Goal: Task Accomplishment & Management: Manage account settings

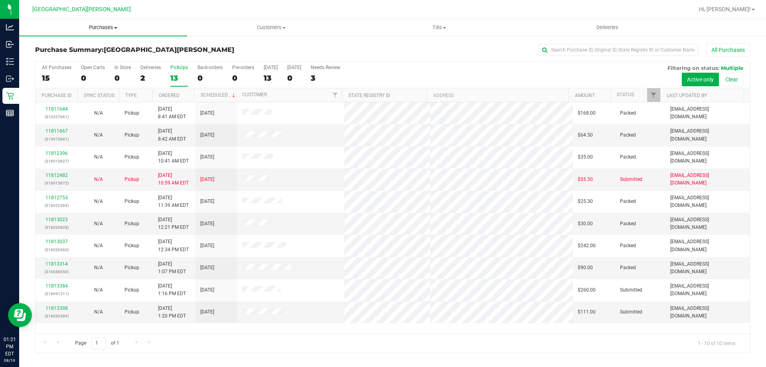
click at [108, 27] on span "Purchases" at bounding box center [103, 27] width 168 height 7
click at [87, 57] on li "Fulfillment" at bounding box center [103, 58] width 168 height 10
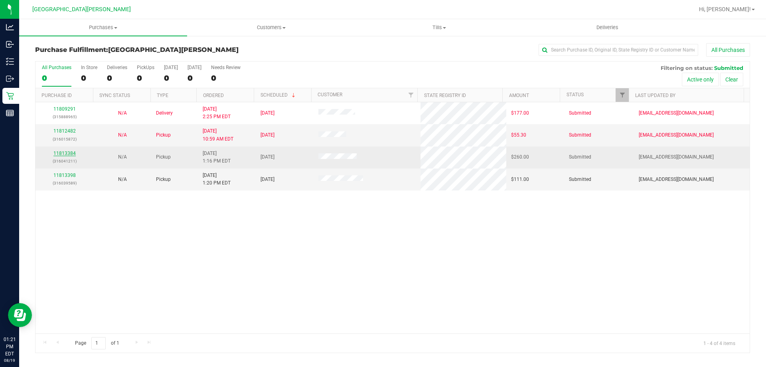
click at [71, 152] on link "11813384" at bounding box center [64, 153] width 22 height 6
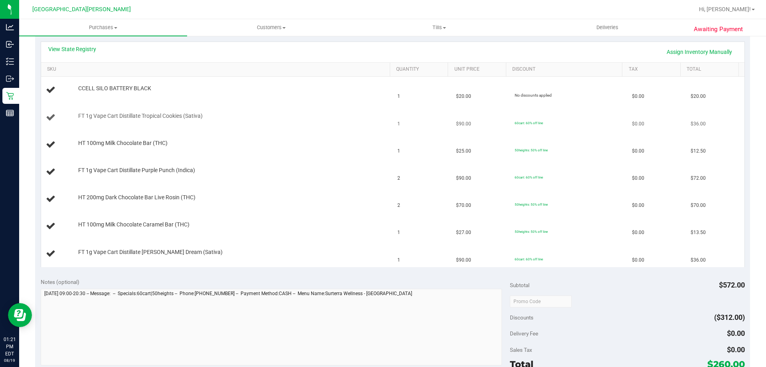
scroll to position [160, 0]
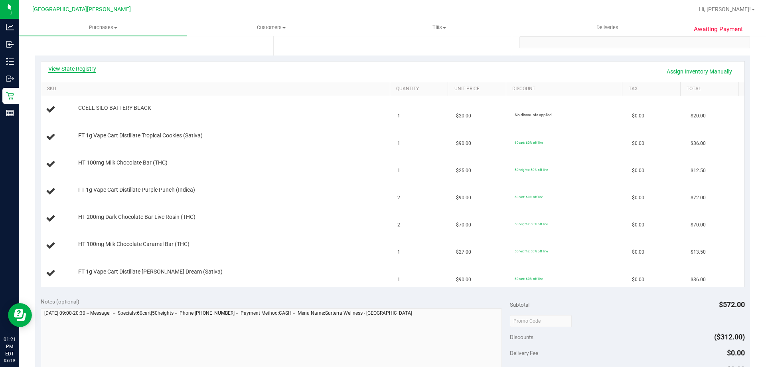
click at [86, 65] on link "View State Registry" at bounding box center [72, 69] width 48 height 8
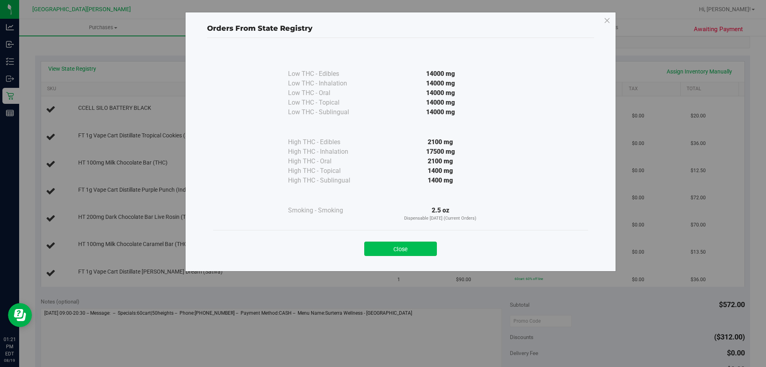
drag, startPoint x: 418, startPoint y: 257, endPoint x: 420, endPoint y: 254, distance: 4.2
click at [419, 256] on div "Close" at bounding box center [400, 246] width 375 height 32
click at [422, 248] on button "Close" at bounding box center [400, 248] width 73 height 14
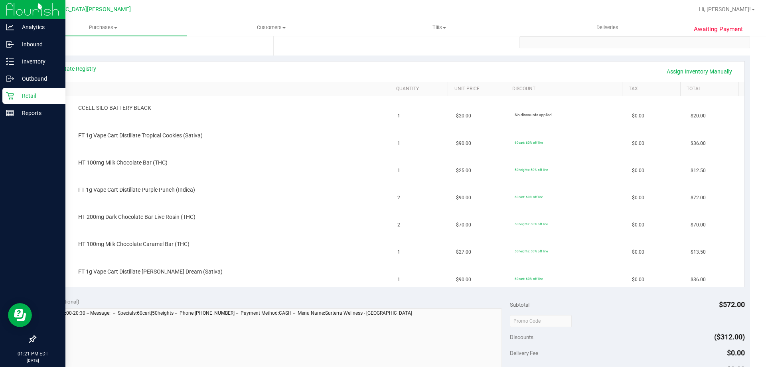
drag, startPoint x: 14, startPoint y: 99, endPoint x: 19, endPoint y: 97, distance: 5.9
click at [14, 99] on icon at bounding box center [10, 96] width 8 height 8
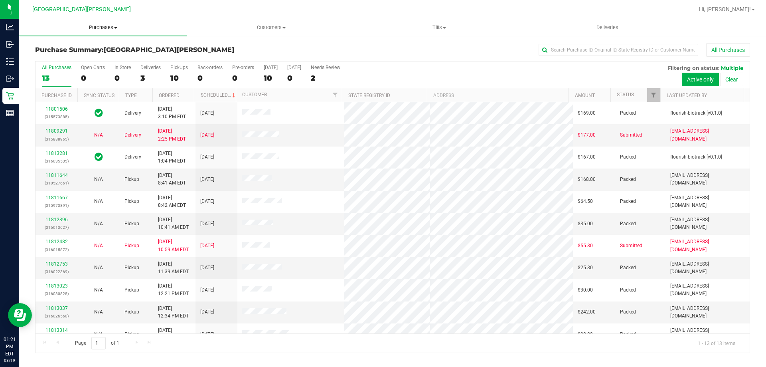
click at [106, 26] on span "Purchases" at bounding box center [103, 27] width 168 height 7
click at [85, 56] on li "Fulfillment" at bounding box center [103, 58] width 168 height 10
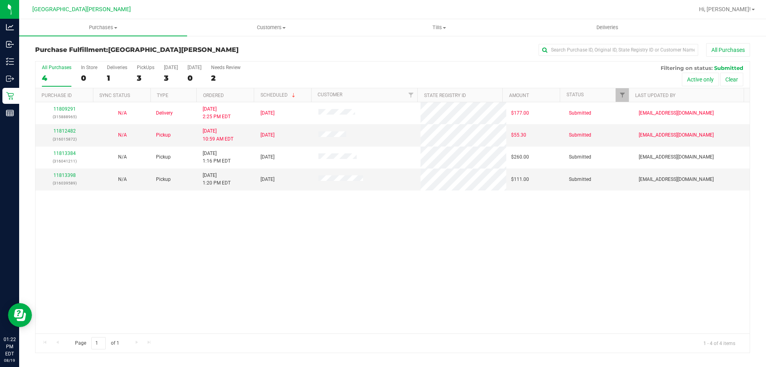
drag, startPoint x: 321, startPoint y: 256, endPoint x: 323, endPoint y: 250, distance: 5.9
click at [322, 254] on div "11809291 (315888965) N/A Delivery [DATE] 2:25 PM EDT 8/22/2025 $177.00 Submitte…" at bounding box center [392, 217] width 714 height 231
click at [146, 73] on div "3" at bounding box center [146, 77] width 18 height 9
click at [0, 0] on input "PickUps 3" at bounding box center [0, 0] width 0 height 0
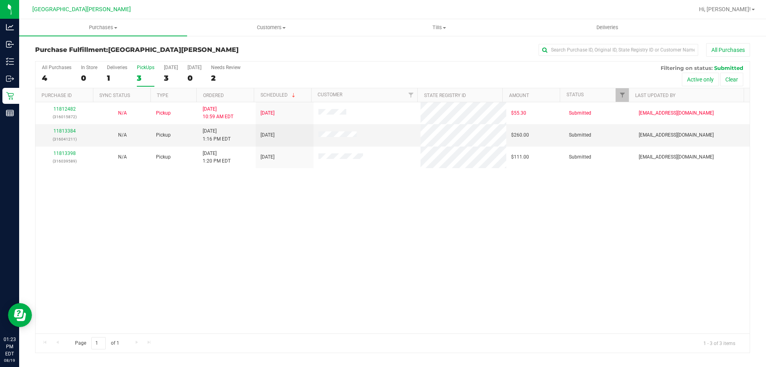
click at [139, 79] on div "3" at bounding box center [146, 77] width 18 height 9
click at [0, 0] on input "PickUps 3" at bounding box center [0, 0] width 0 height 0
click at [259, 191] on div "11812482 (316015872) N/A Pickup [DATE] 10:59 AM EDT 8/19/2025 $55.30 Submitted …" at bounding box center [392, 217] width 714 height 231
click at [65, 134] on div "11813384 (316041211)" at bounding box center [64, 134] width 48 height 15
click at [70, 130] on link "11813384" at bounding box center [64, 131] width 22 height 6
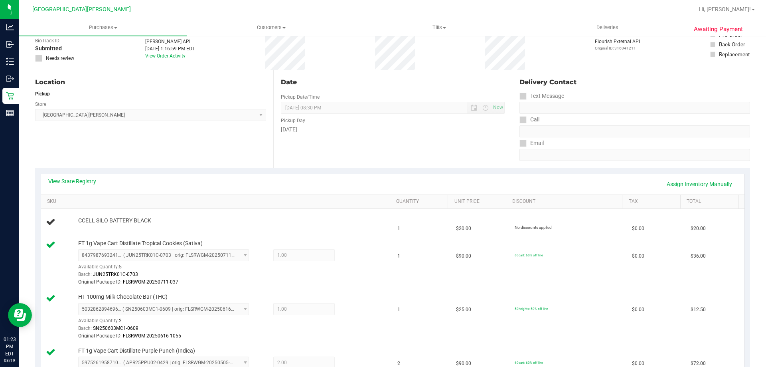
scroll to position [40, 0]
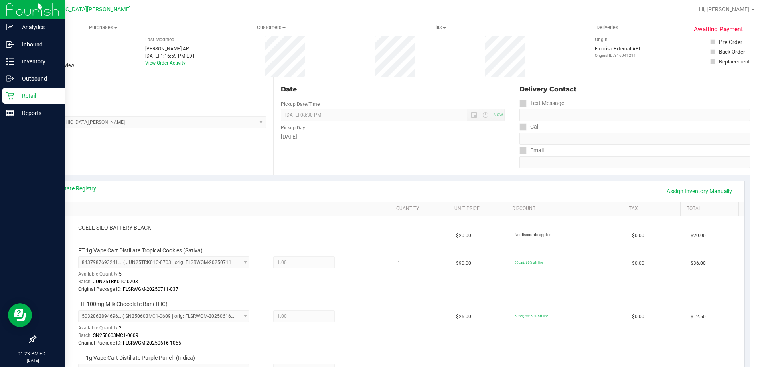
click at [13, 93] on icon at bounding box center [10, 96] width 8 height 8
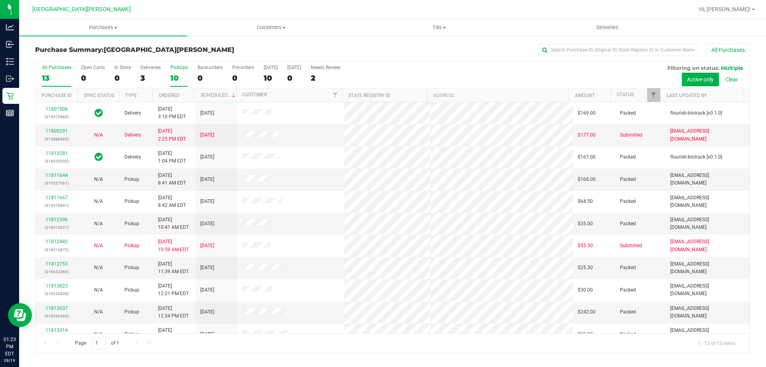
click at [181, 70] on label "PickUps 10" at bounding box center [179, 76] width 18 height 22
click at [0, 0] on input "PickUps 10" at bounding box center [0, 0] width 0 height 0
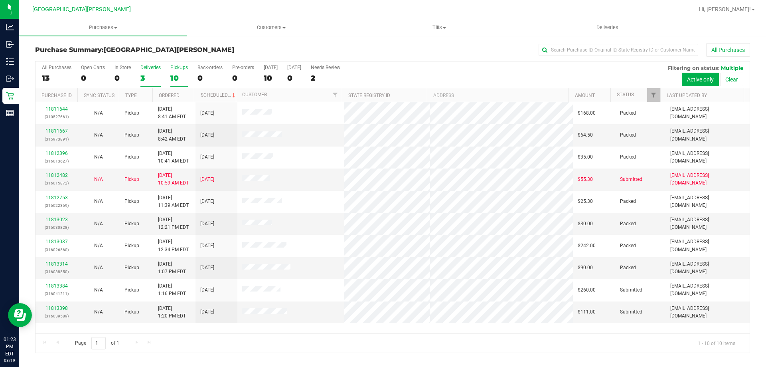
click at [148, 67] on div "Deliveries" at bounding box center [150, 68] width 20 height 6
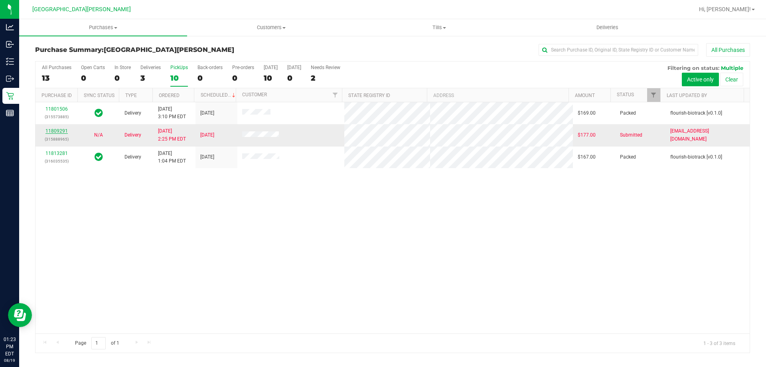
click at [55, 131] on link "11809291" at bounding box center [56, 131] width 22 height 6
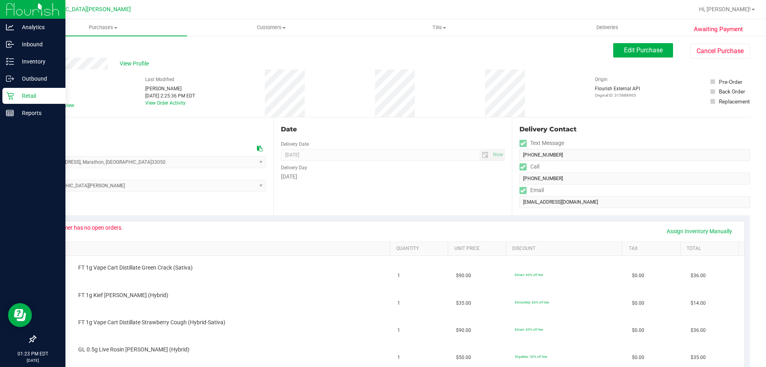
click at [23, 95] on p "Retail" at bounding box center [38, 96] width 48 height 10
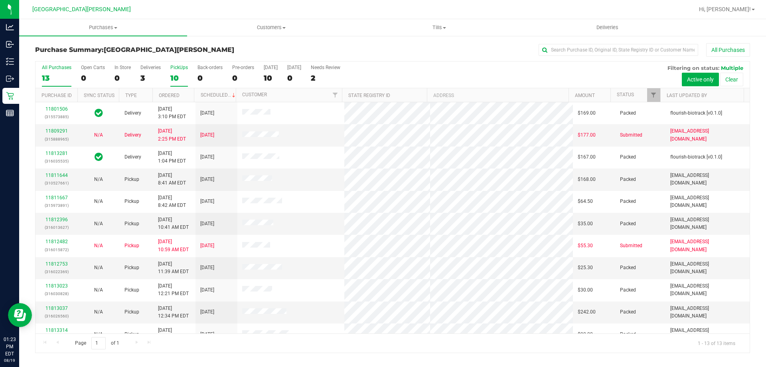
click at [181, 75] on div "10" at bounding box center [179, 77] width 18 height 9
click at [0, 0] on input "PickUps 10" at bounding box center [0, 0] width 0 height 0
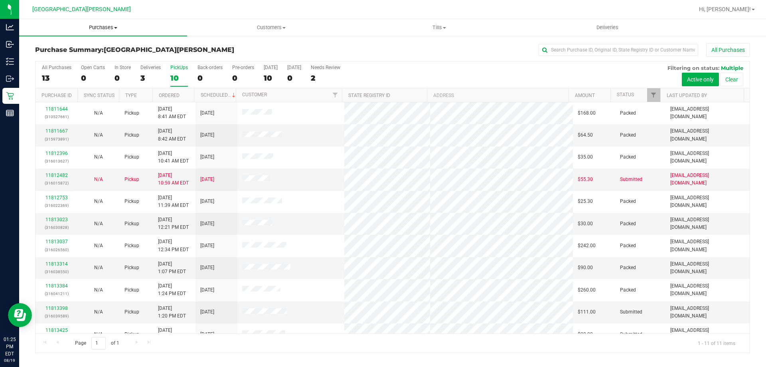
click at [96, 26] on span "Purchases" at bounding box center [103, 27] width 168 height 7
click at [68, 59] on li "Fulfillment" at bounding box center [103, 58] width 168 height 10
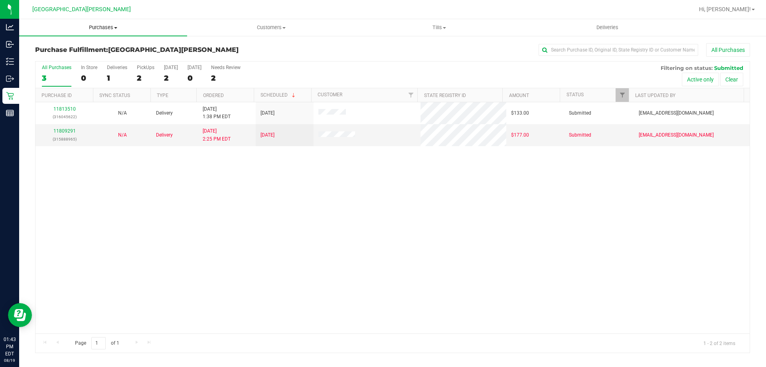
click at [104, 24] on span "Purchases" at bounding box center [103, 27] width 168 height 7
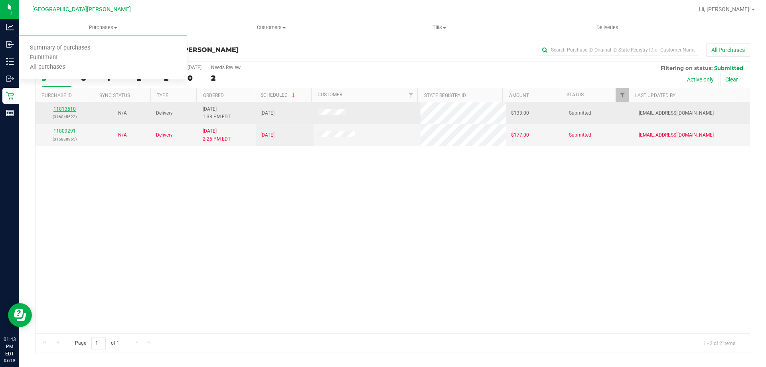
click at [68, 107] on link "11813510" at bounding box center [64, 109] width 22 height 6
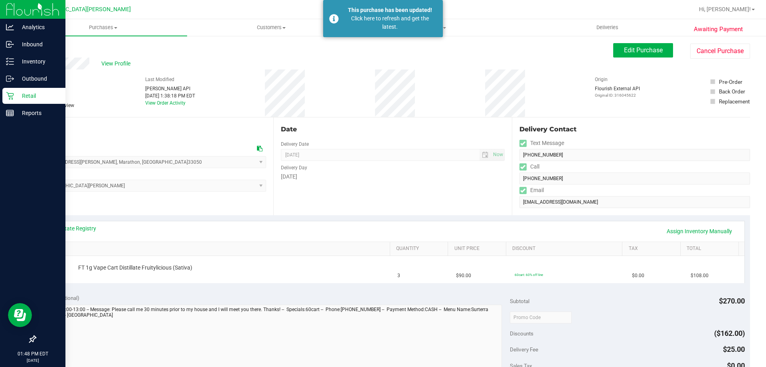
click at [22, 101] on div "Retail" at bounding box center [33, 96] width 63 height 16
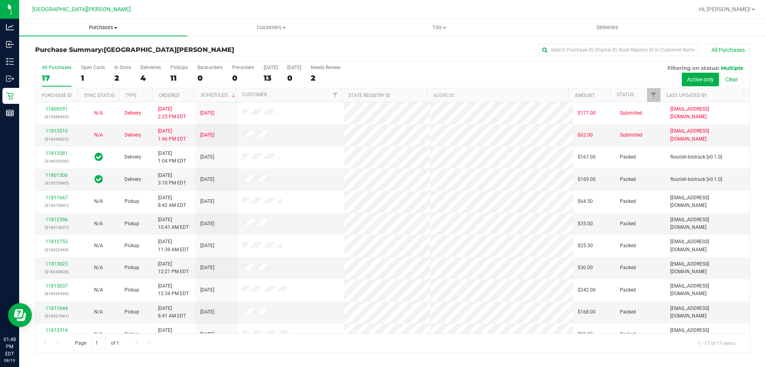
click at [113, 25] on span "Purchases" at bounding box center [103, 27] width 168 height 7
click at [83, 58] on li "Fulfillment" at bounding box center [103, 58] width 168 height 10
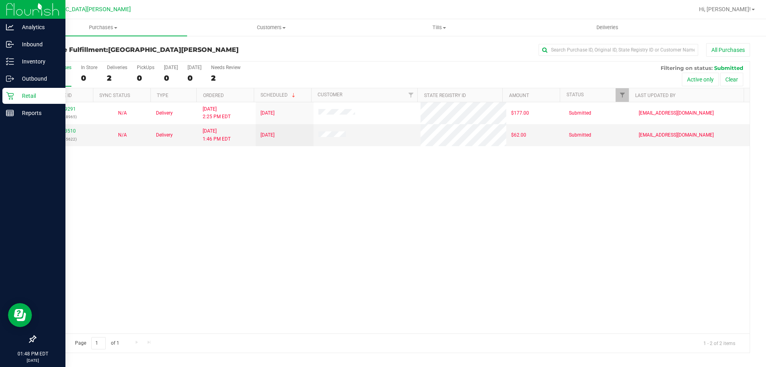
click at [3, 95] on div "Retail" at bounding box center [33, 96] width 63 height 16
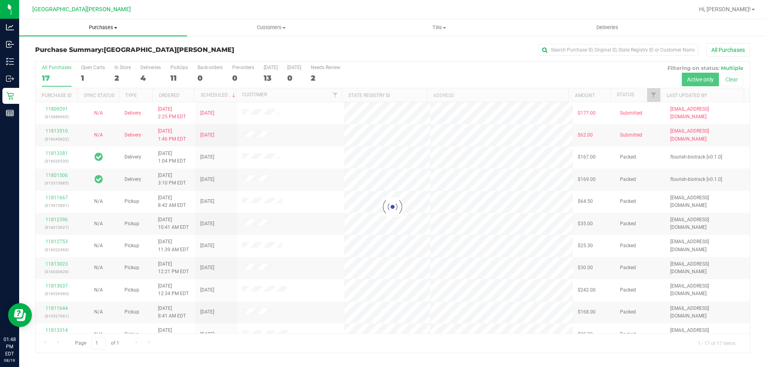
click at [102, 24] on span "Purchases" at bounding box center [103, 27] width 168 height 7
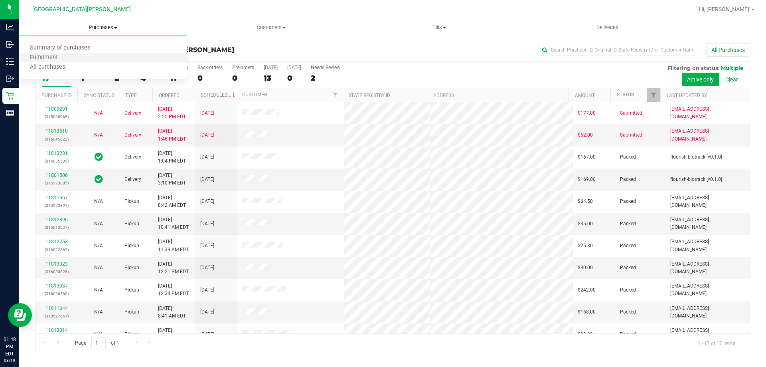
click at [88, 57] on li "Fulfillment" at bounding box center [103, 58] width 168 height 10
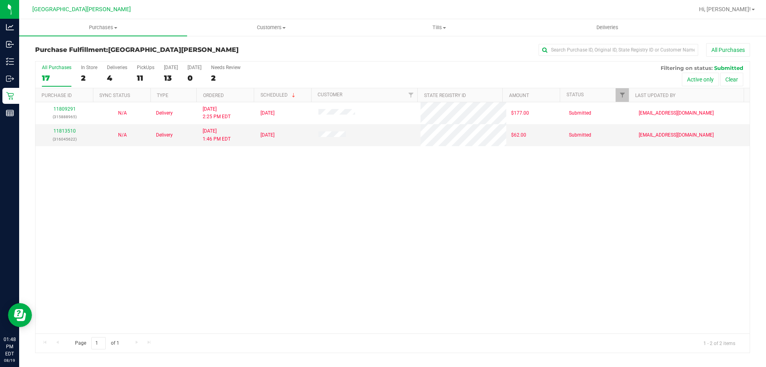
click at [274, 252] on div "11809291 (315888965) N/A Delivery [DATE] 2:25 PM EDT 8/22/2025 $177.00 Submitte…" at bounding box center [392, 217] width 714 height 231
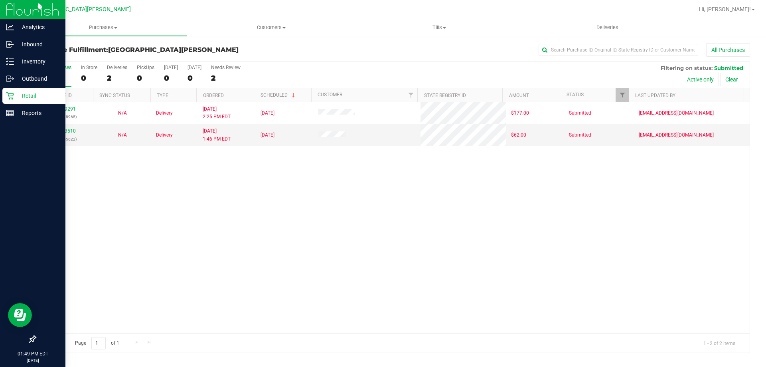
click at [35, 96] on p "Retail" at bounding box center [38, 96] width 48 height 10
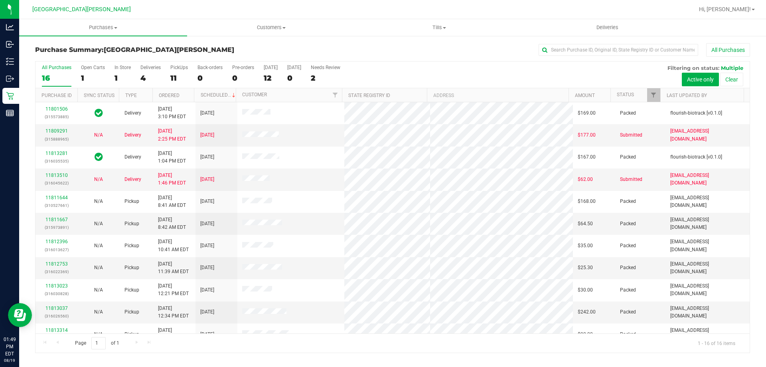
click at [169, 69] on div "All Purchases 16 Open Carts 1 In Store 1 Deliveries 4 PickUps 11 Back-orders 0 …" at bounding box center [392, 74] width 714 height 27
click at [173, 69] on div "PickUps" at bounding box center [179, 68] width 18 height 6
click at [0, 0] on input "PickUps 11" at bounding box center [0, 0] width 0 height 0
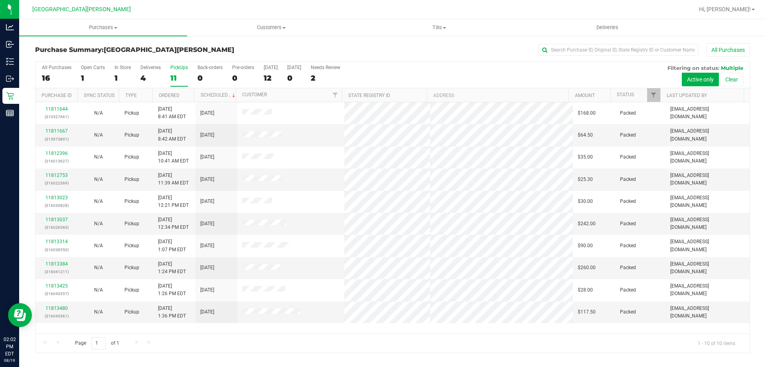
click at [180, 72] on label "PickUps 11" at bounding box center [179, 76] width 18 height 22
click at [0, 0] on input "PickUps 11" at bounding box center [0, 0] width 0 height 0
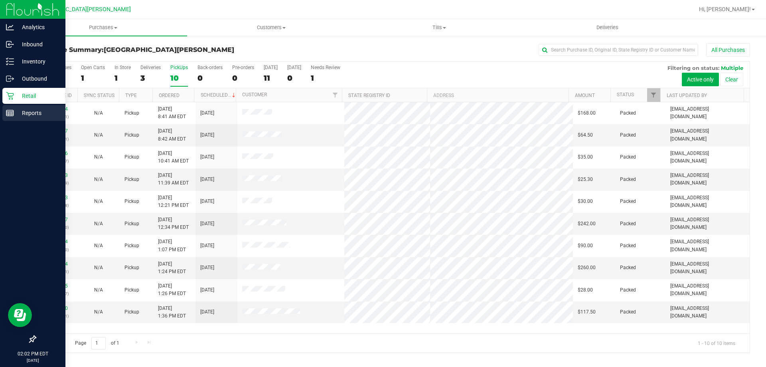
click at [14, 116] on p "Reports" at bounding box center [38, 113] width 48 height 10
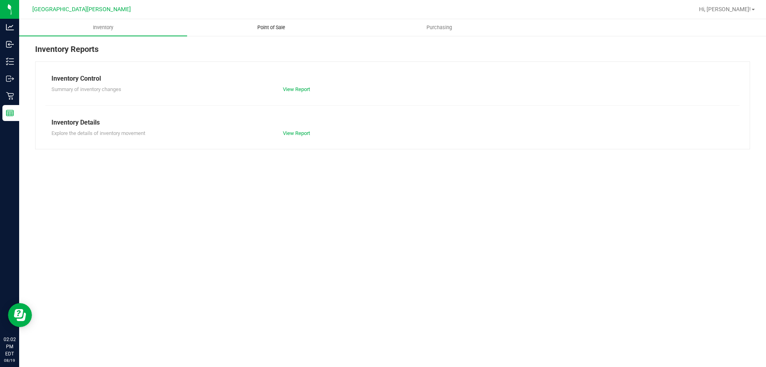
click at [264, 30] on span "Point of Sale" at bounding box center [270, 27] width 49 height 7
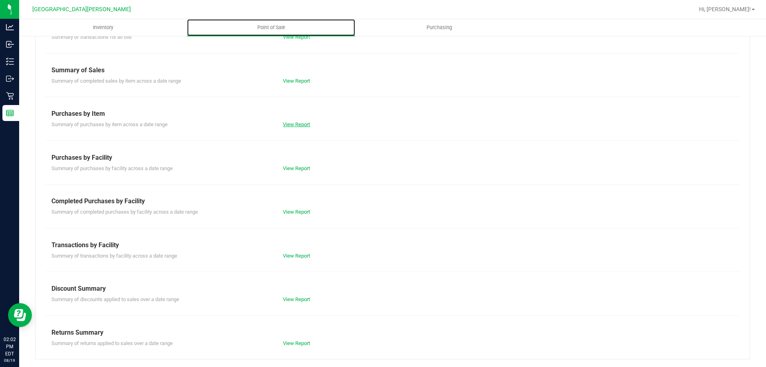
scroll to position [53, 0]
click at [294, 210] on link "View Report" at bounding box center [296, 211] width 27 height 6
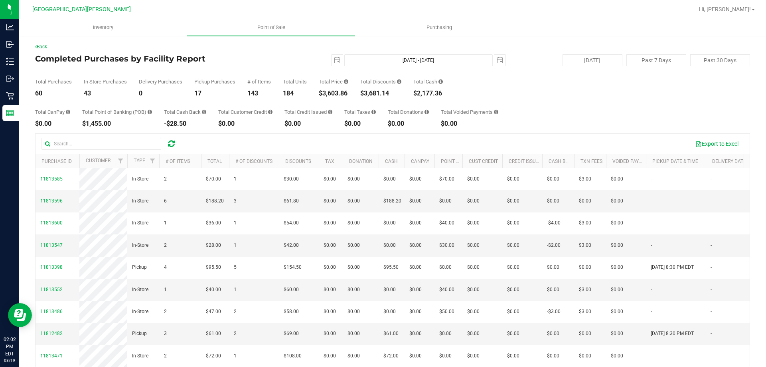
click at [329, 92] on div "$3,603.86" at bounding box center [334, 93] width 30 height 6
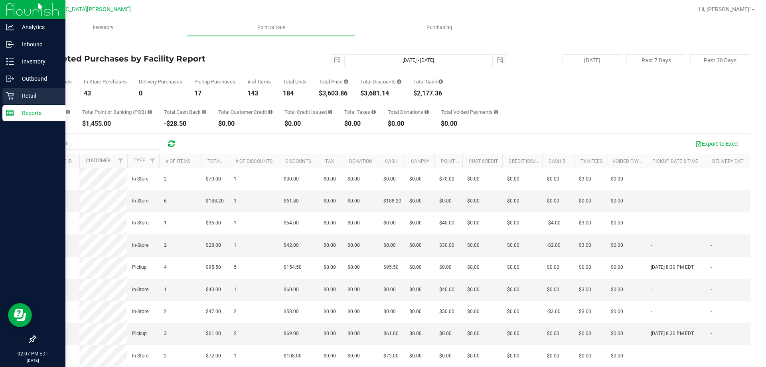
click at [16, 92] on p "Retail" at bounding box center [38, 96] width 48 height 10
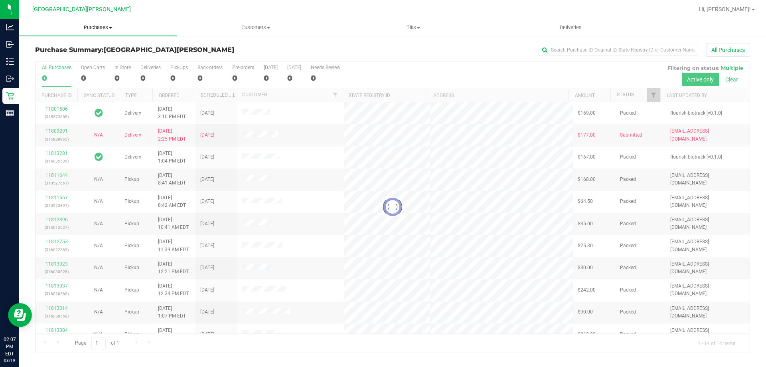
click at [101, 27] on span "Purchases" at bounding box center [98, 27] width 158 height 7
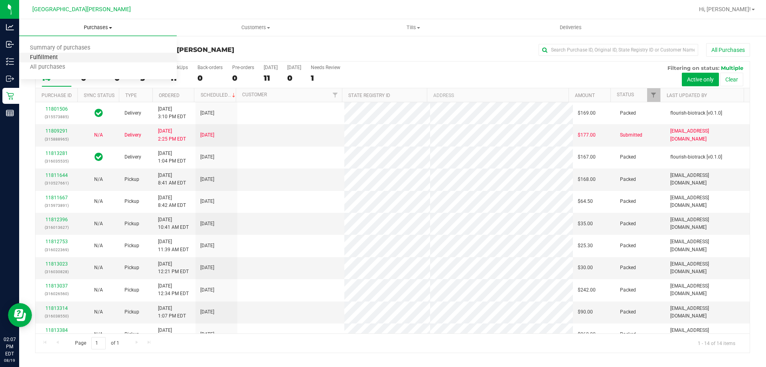
click at [64, 56] on span "Fulfillment" at bounding box center [43, 57] width 49 height 7
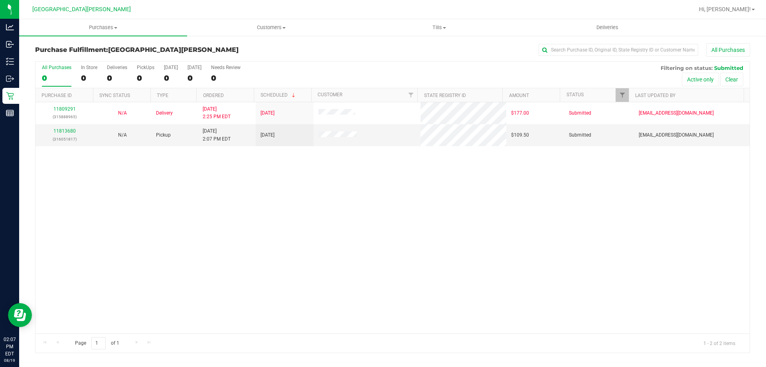
drag, startPoint x: 225, startPoint y: 213, endPoint x: 214, endPoint y: 207, distance: 13.2
click at [225, 213] on div "11809291 (315888965) N/A Delivery [DATE] 2:25 PM EDT 8/22/2025 $177.00 Submitte…" at bounding box center [392, 217] width 714 height 231
click at [65, 130] on link "11813680" at bounding box center [64, 131] width 22 height 6
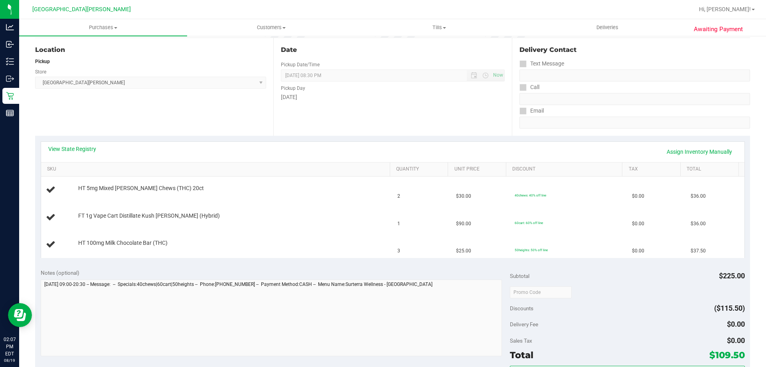
scroll to position [80, 0]
click at [78, 147] on link "View State Registry" at bounding box center [72, 148] width 48 height 8
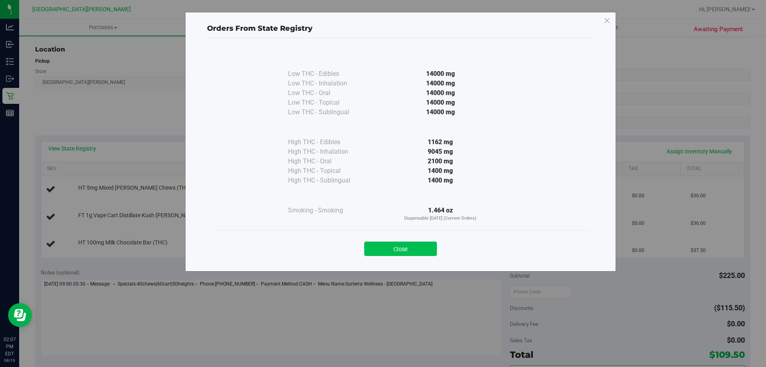
click at [415, 250] on button "Close" at bounding box center [400, 248] width 73 height 14
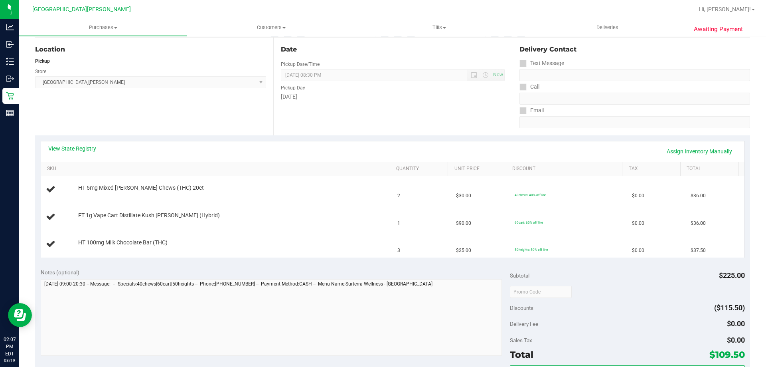
click at [328, 150] on div "View State Registry Assign Inventory Manually" at bounding box center [392, 151] width 689 height 14
click at [82, 148] on link "View State Registry" at bounding box center [72, 148] width 48 height 8
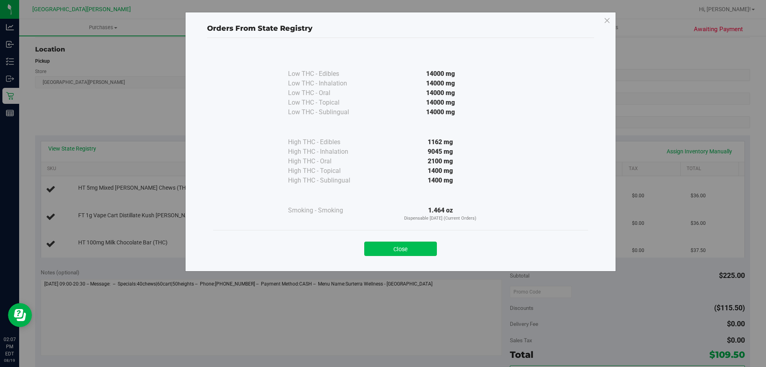
click at [404, 245] on button "Close" at bounding box center [400, 248] width 73 height 14
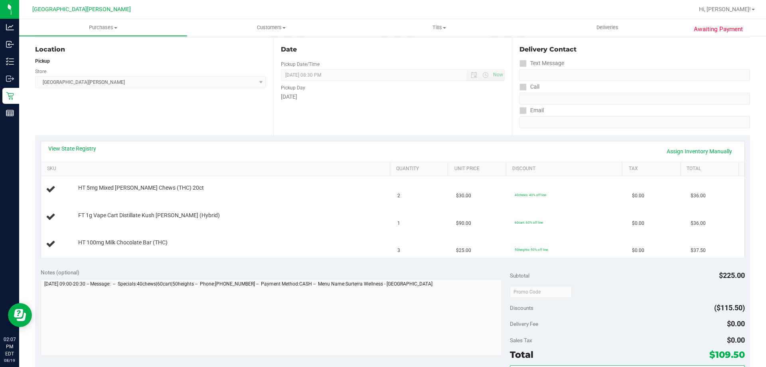
click at [342, 146] on div "View State Registry Assign Inventory Manually" at bounding box center [392, 151] width 689 height 14
click at [92, 149] on link "View State Registry" at bounding box center [72, 148] width 48 height 8
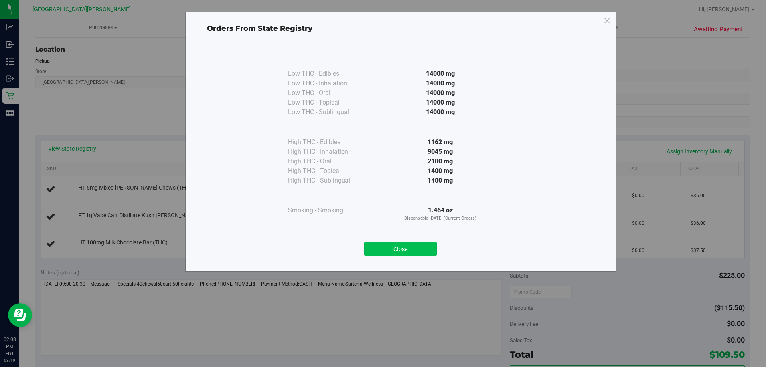
click at [432, 250] on button "Close" at bounding box center [400, 248] width 73 height 14
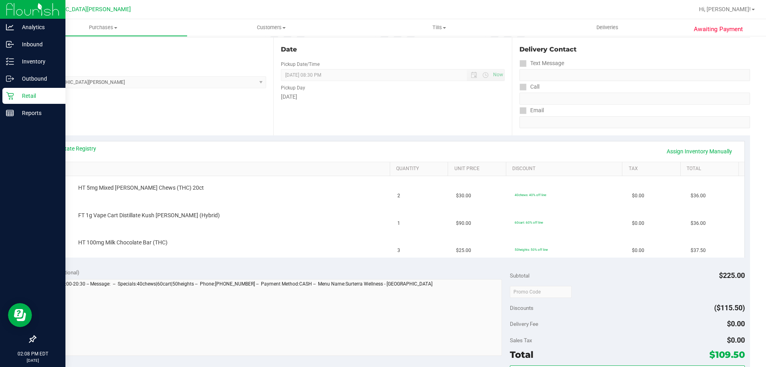
click at [24, 101] on div "Retail" at bounding box center [33, 96] width 63 height 16
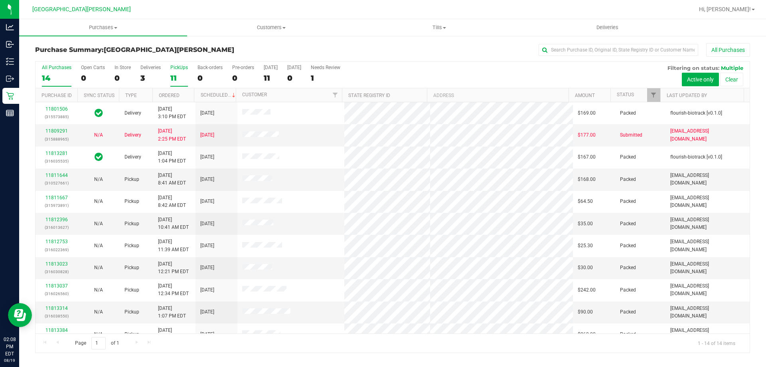
click at [172, 74] on div "11" at bounding box center [179, 77] width 18 height 9
click at [0, 0] on input "PickUps 11" at bounding box center [0, 0] width 0 height 0
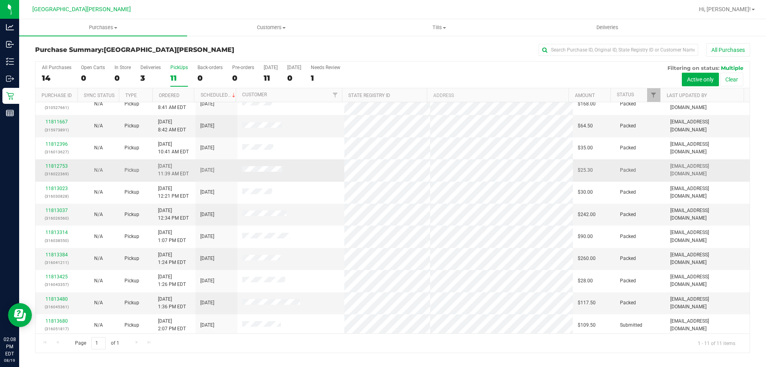
scroll to position [12, 0]
click at [173, 72] on label "PickUps 11" at bounding box center [179, 76] width 18 height 22
click at [0, 0] on input "PickUps 11" at bounding box center [0, 0] width 0 height 0
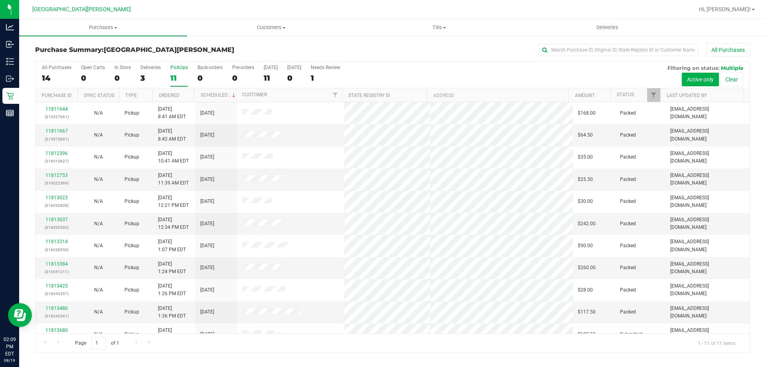
click at [183, 76] on div "11" at bounding box center [179, 77] width 18 height 9
click at [0, 0] on input "PickUps 11" at bounding box center [0, 0] width 0 height 0
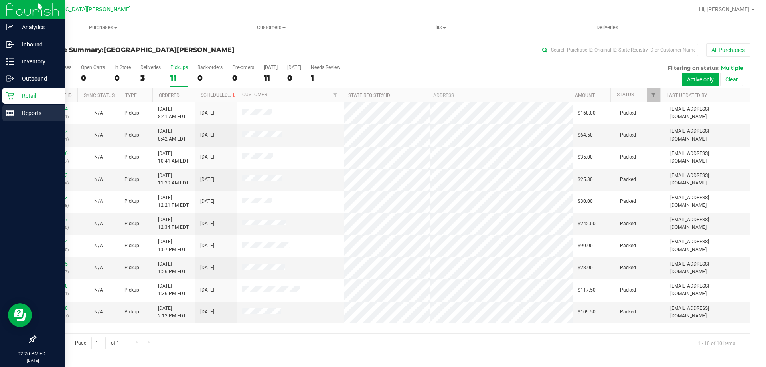
click at [6, 110] on div "Reports" at bounding box center [33, 113] width 63 height 16
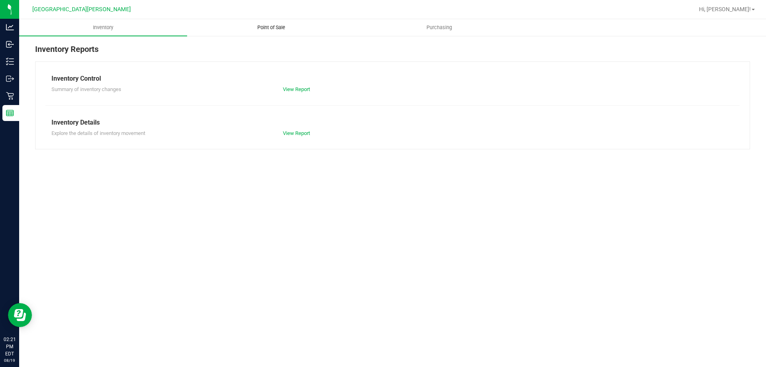
click at [270, 26] on span "Point of Sale" at bounding box center [270, 27] width 49 height 7
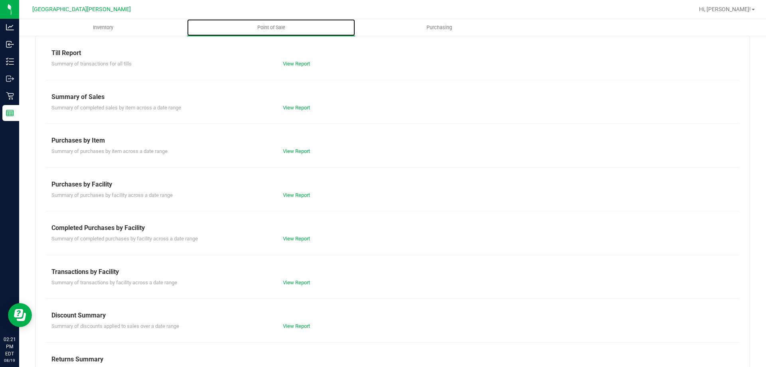
scroll to position [40, 0]
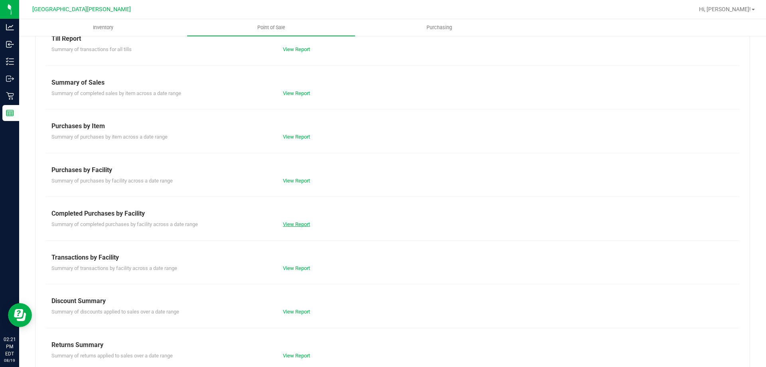
click at [298, 224] on link "View Report" at bounding box center [296, 224] width 27 height 6
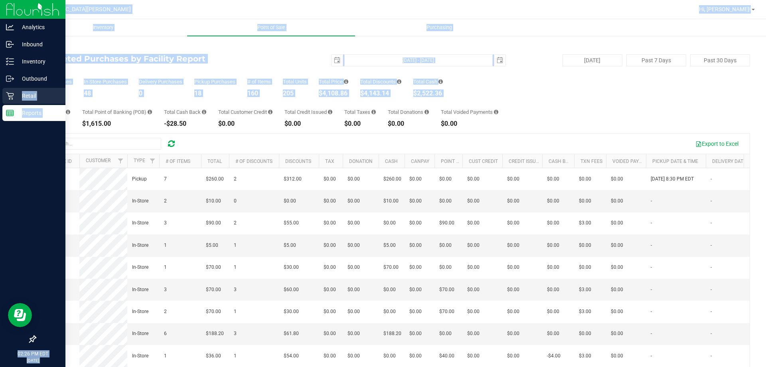
click at [18, 99] on div "Analytics Inbound Inventory Outbound Retail Reports 02:26 PM EDT [DATE] 08/19 K…" at bounding box center [383, 183] width 766 height 367
click at [14, 101] on div "Retail" at bounding box center [33, 96] width 63 height 16
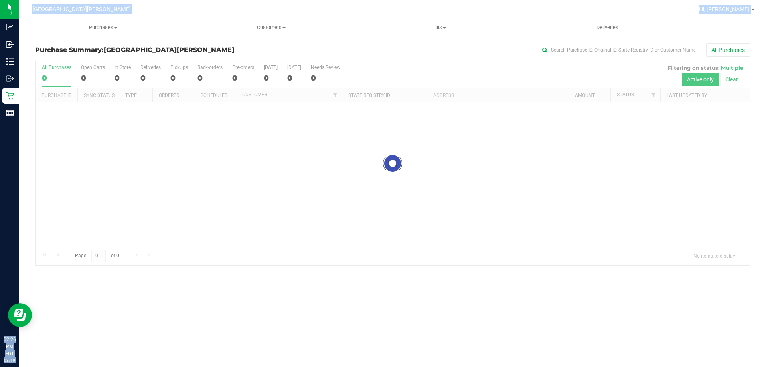
click at [174, 7] on div at bounding box center [418, 10] width 551 height 16
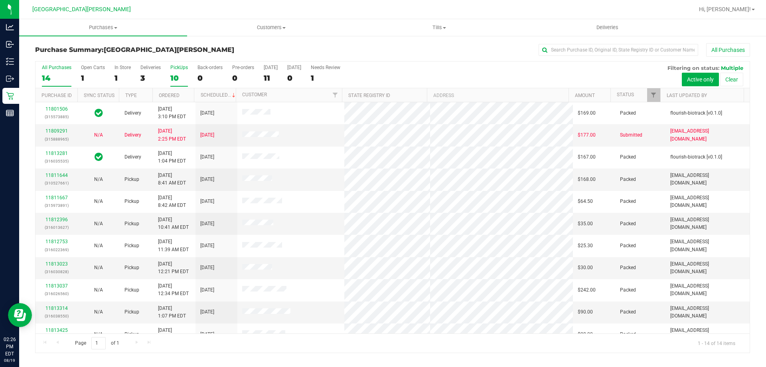
click at [176, 77] on div "10" at bounding box center [179, 77] width 18 height 9
click at [0, 0] on input "PickUps 10" at bounding box center [0, 0] width 0 height 0
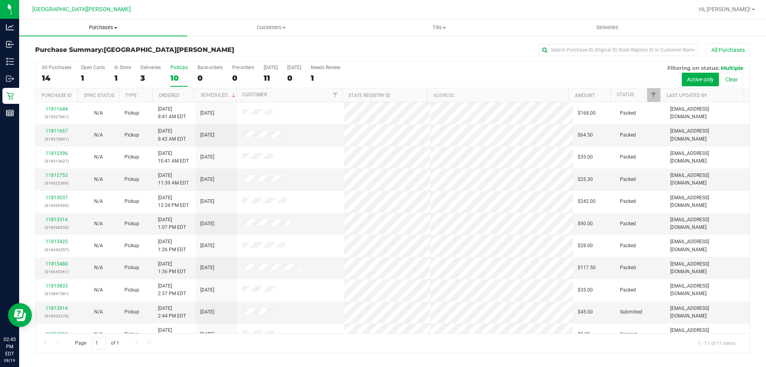
click at [108, 25] on span "Purchases" at bounding box center [103, 27] width 168 height 7
click at [62, 52] on li "Summary of purchases" at bounding box center [103, 48] width 168 height 10
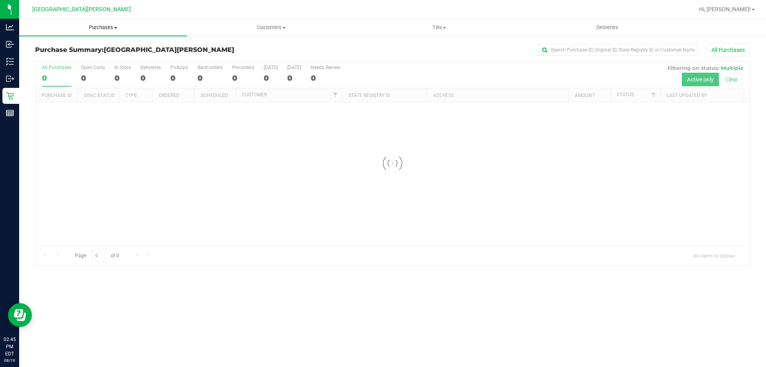
click at [99, 28] on span "Purchases" at bounding box center [103, 27] width 168 height 7
click at [72, 61] on li "Fulfillment" at bounding box center [103, 58] width 168 height 10
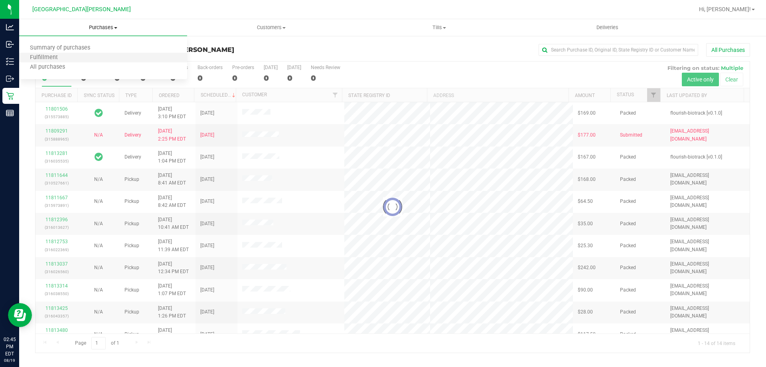
click at [72, 61] on li "Fulfillment" at bounding box center [103, 58] width 168 height 10
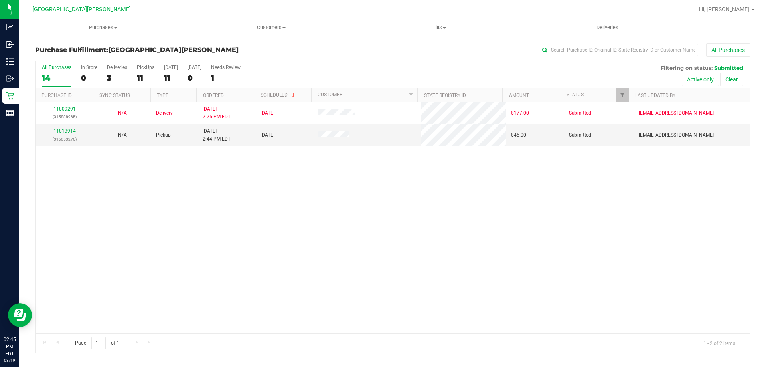
click at [85, 242] on div "11809291 (315888965) N/A Delivery [DATE] 2:25 PM EDT 8/22/2025 $177.00 Submitte…" at bounding box center [392, 217] width 714 height 231
click at [67, 130] on link "11813914" at bounding box center [64, 131] width 22 height 6
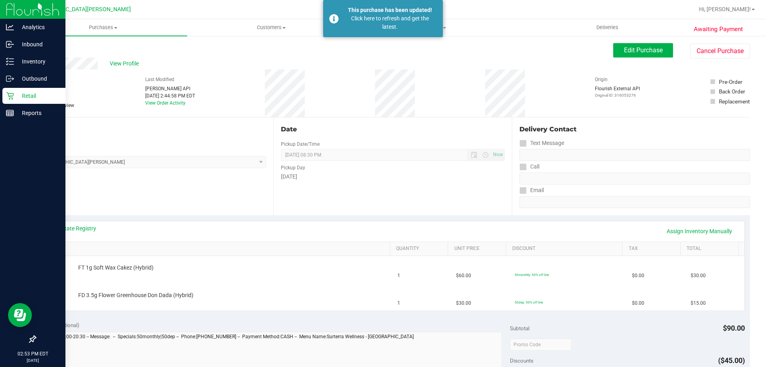
click at [17, 99] on p "Retail" at bounding box center [38, 96] width 48 height 10
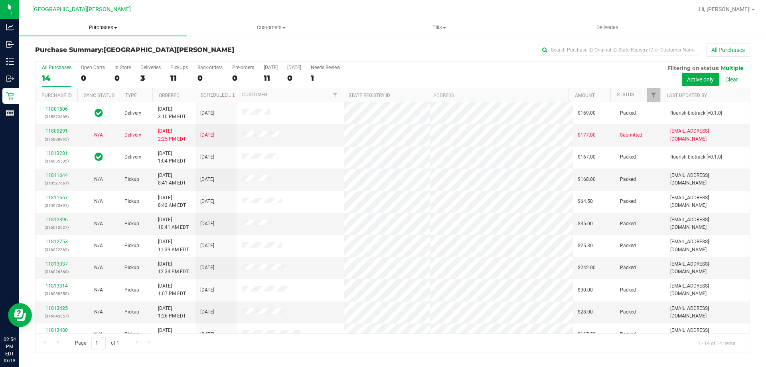
click at [99, 31] on uib-tab-heading "Purchases Summary of purchases Fulfillment All purchases" at bounding box center [103, 27] width 168 height 17
click at [83, 57] on li "Fulfillment" at bounding box center [103, 58] width 168 height 10
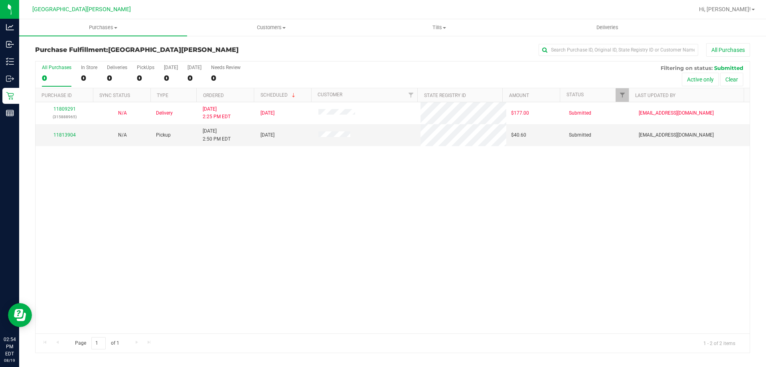
drag, startPoint x: 223, startPoint y: 197, endPoint x: 213, endPoint y: 195, distance: 10.6
click at [223, 197] on div "11809291 (315888965) N/A Delivery [DATE] 2:25 PM EDT 8/22/2025 $177.00 Submitte…" at bounding box center [392, 217] width 714 height 231
click at [60, 132] on link "11813904" at bounding box center [64, 135] width 22 height 6
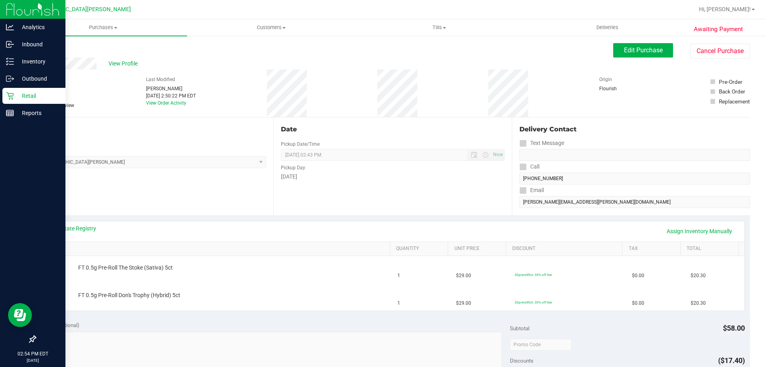
click at [6, 92] on icon at bounding box center [10, 96] width 8 height 8
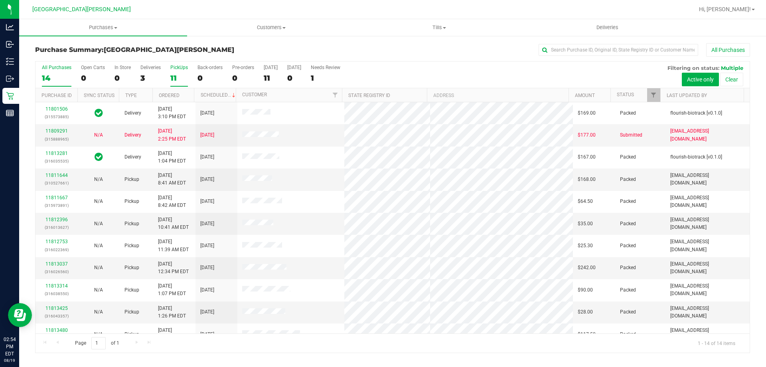
click at [175, 70] on div "PickUps" at bounding box center [179, 68] width 18 height 6
click at [0, 0] on input "PickUps 11" at bounding box center [0, 0] width 0 height 0
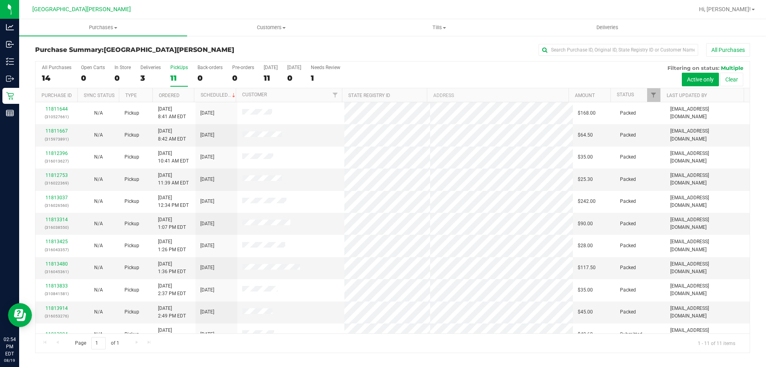
scroll to position [12, 0]
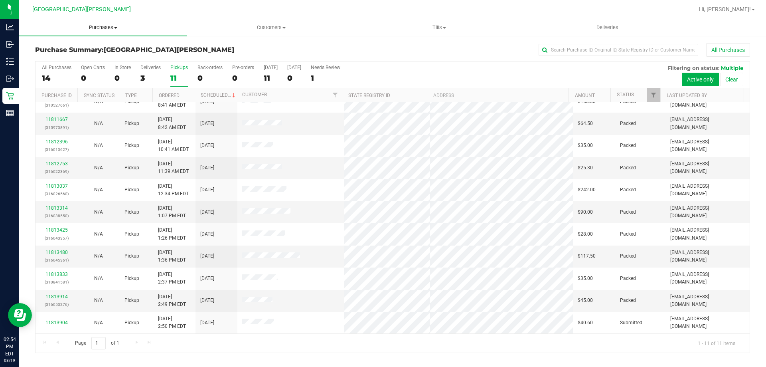
click at [105, 30] on span "Purchases" at bounding box center [103, 27] width 168 height 7
click at [71, 60] on li "Fulfillment" at bounding box center [103, 58] width 168 height 10
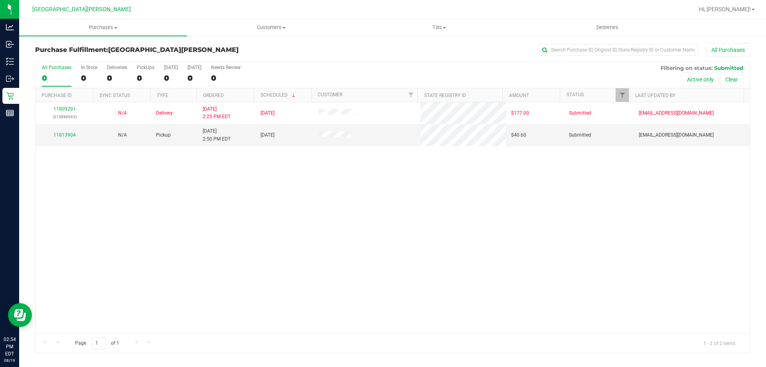
click at [188, 202] on div "11809291 (315888965) N/A Delivery [DATE] 2:25 PM EDT 8/22/2025 $177.00 Submitte…" at bounding box center [392, 217] width 714 height 231
click at [60, 132] on link "11813904" at bounding box center [64, 135] width 22 height 6
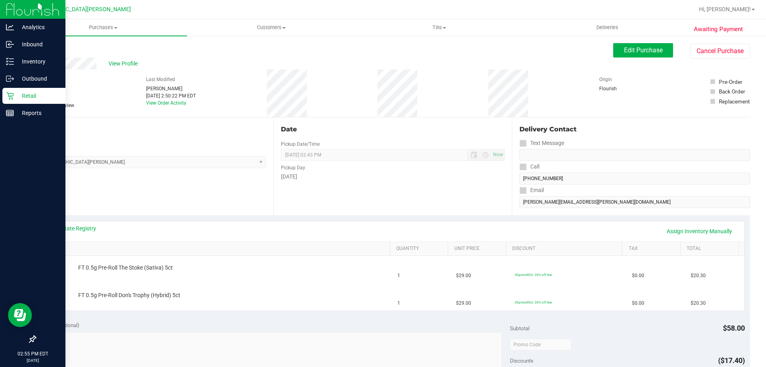
click at [10, 95] on icon at bounding box center [10, 96] width 8 height 8
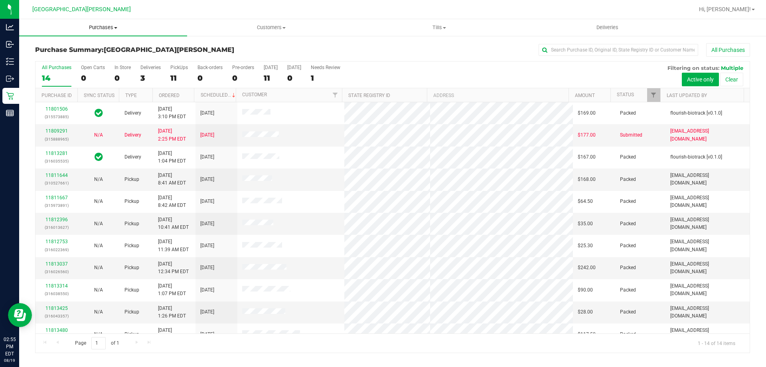
click at [104, 29] on span "Purchases" at bounding box center [103, 27] width 168 height 7
click at [55, 53] on li "Fulfillment" at bounding box center [103, 58] width 168 height 10
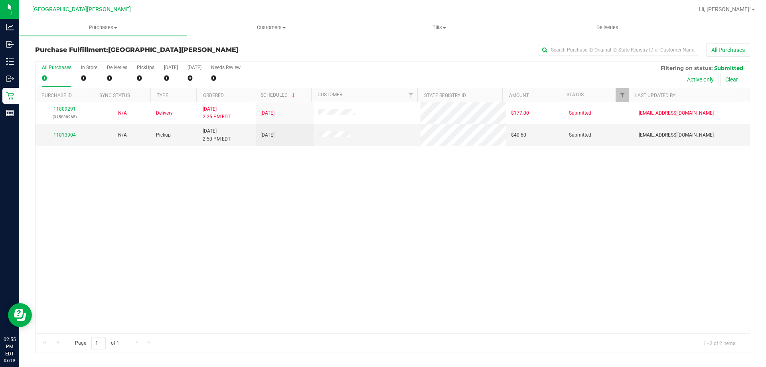
click at [251, 200] on div "11809291 (315888965) N/A Delivery [DATE] 2:25 PM EDT 8/22/2025 $177.00 Submitte…" at bounding box center [392, 217] width 714 height 231
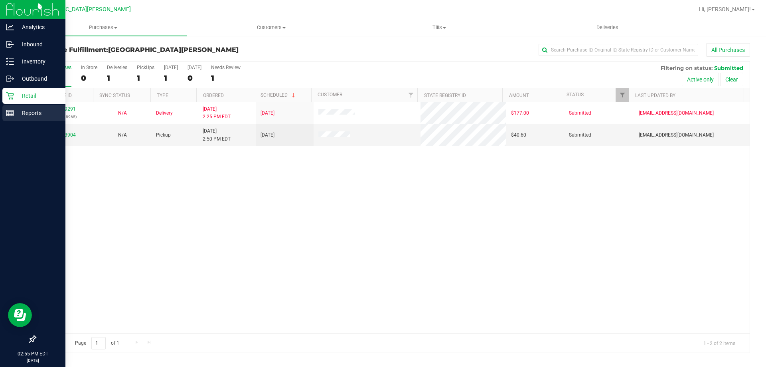
click at [20, 110] on p "Reports" at bounding box center [38, 113] width 48 height 10
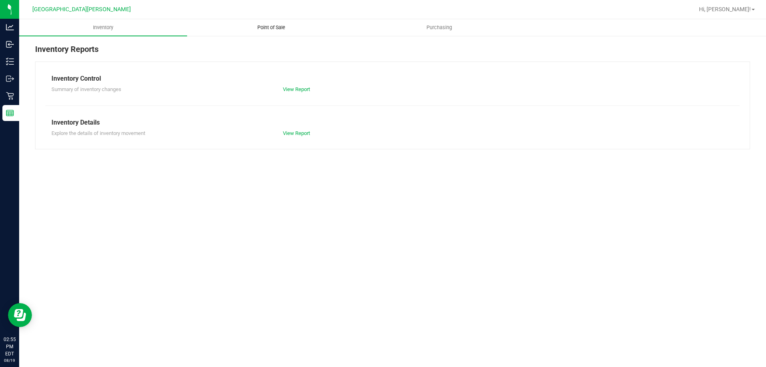
click at [268, 26] on span "Point of Sale" at bounding box center [270, 27] width 49 height 7
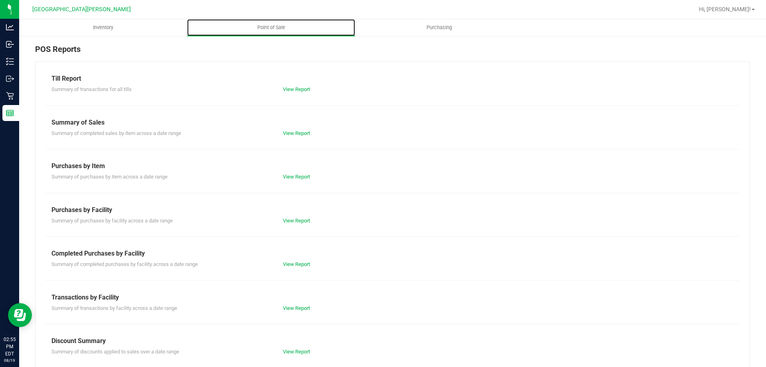
scroll to position [53, 0]
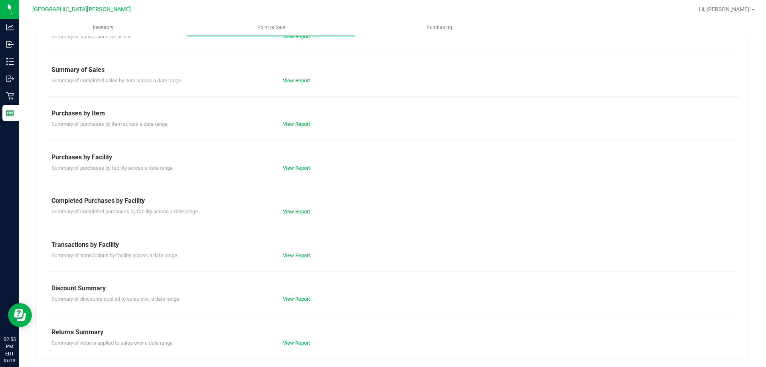
click at [304, 213] on link "View Report" at bounding box center [296, 211] width 27 height 6
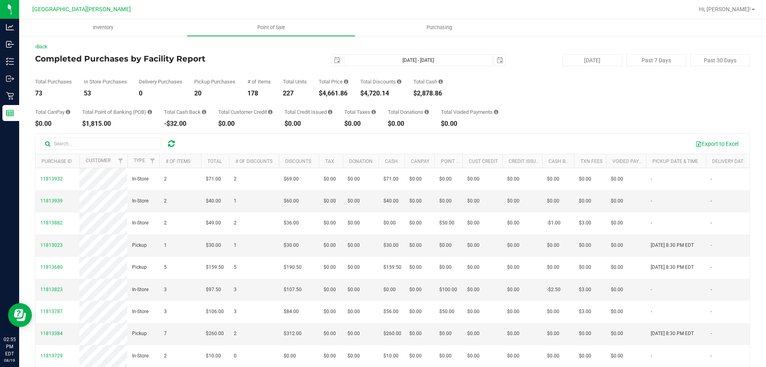
click at [337, 93] on div "$4,661.86" at bounding box center [334, 93] width 30 height 6
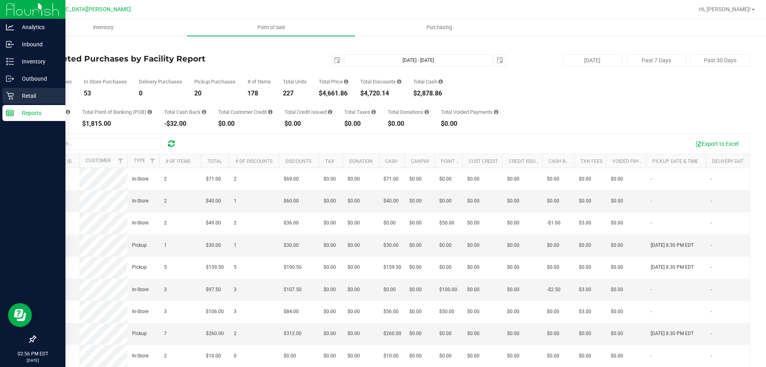
click at [20, 97] on p "Retail" at bounding box center [38, 96] width 48 height 10
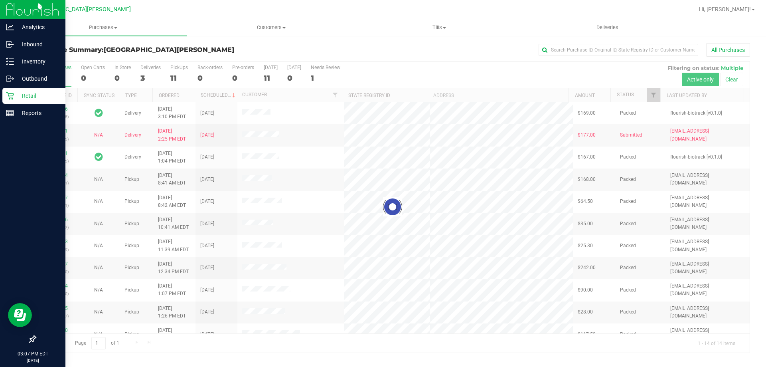
click at [172, 76] on div at bounding box center [392, 206] width 714 height 291
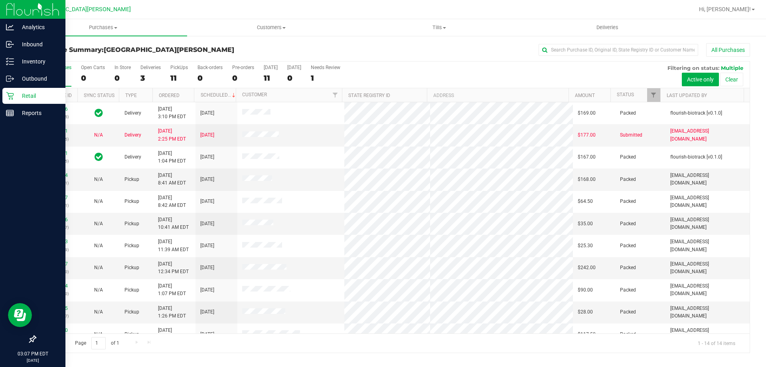
click at [172, 76] on div "11" at bounding box center [179, 77] width 18 height 9
click at [0, 0] on input "PickUps 11" at bounding box center [0, 0] width 0 height 0
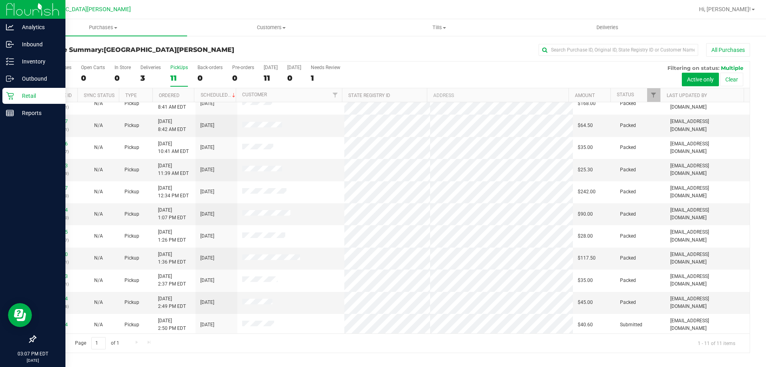
scroll to position [12, 0]
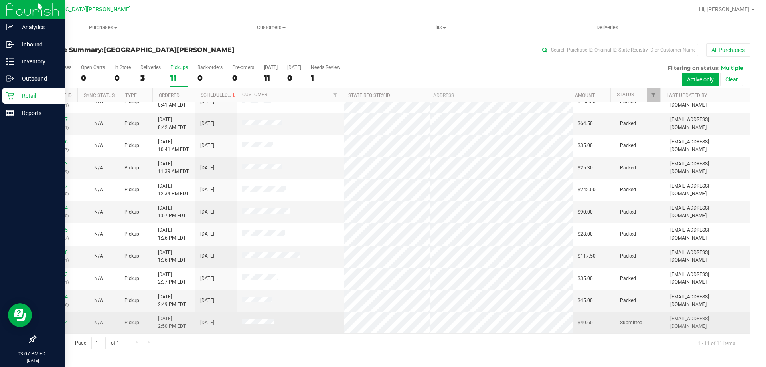
click at [61, 322] on link "11813904" at bounding box center [56, 322] width 22 height 6
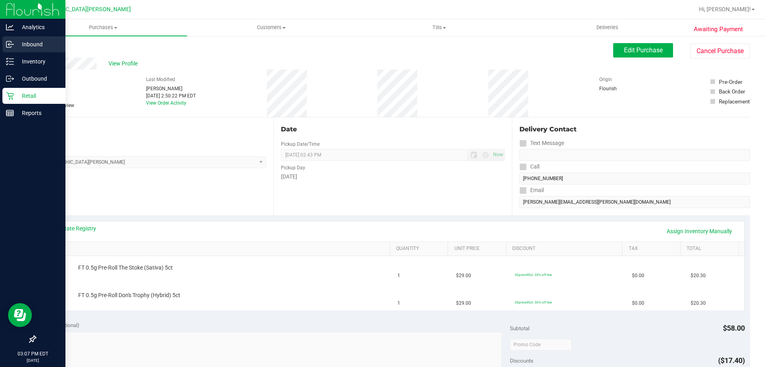
click at [26, 45] on p "Inbound" at bounding box center [38, 44] width 48 height 10
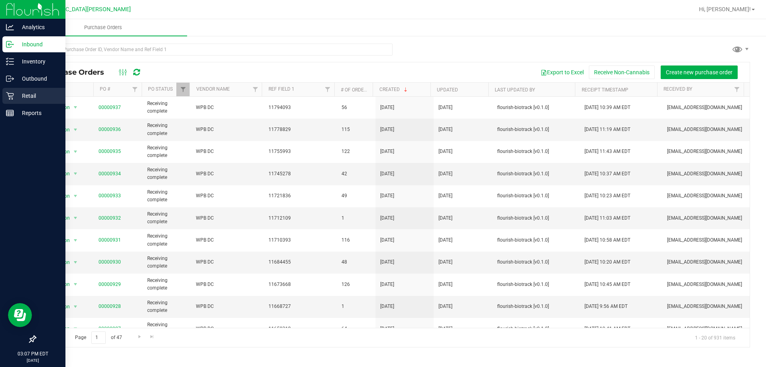
click at [10, 100] on div "Retail" at bounding box center [33, 96] width 63 height 16
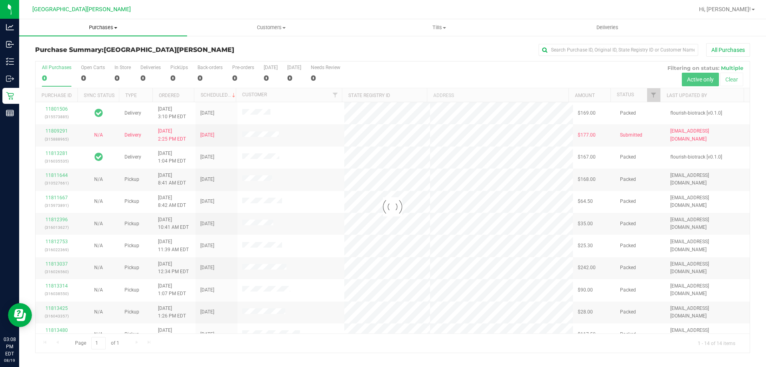
click at [107, 26] on span "Purchases" at bounding box center [103, 27] width 168 height 7
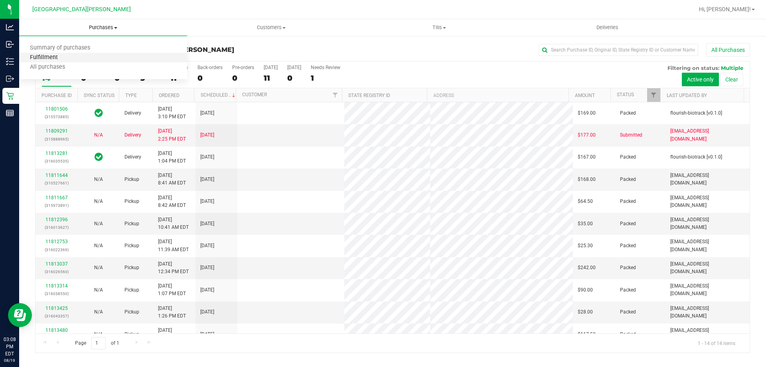
click at [53, 59] on span "Fulfillment" at bounding box center [43, 57] width 49 height 7
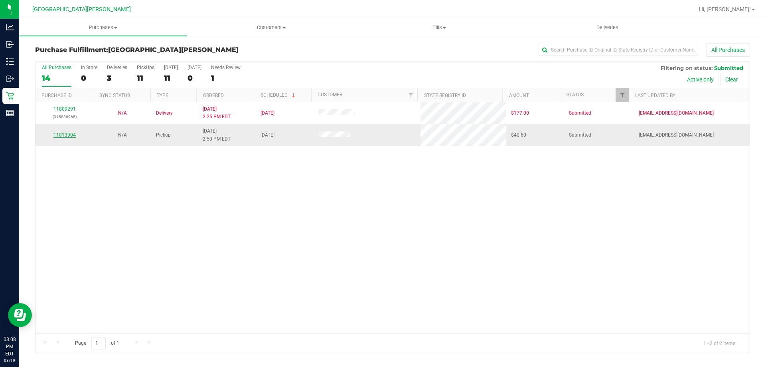
click at [55, 136] on link "11813904" at bounding box center [64, 135] width 22 height 6
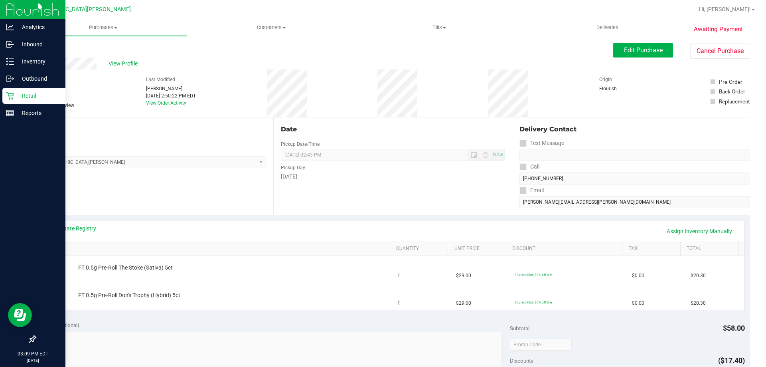
click at [31, 91] on p "Retail" at bounding box center [38, 96] width 48 height 10
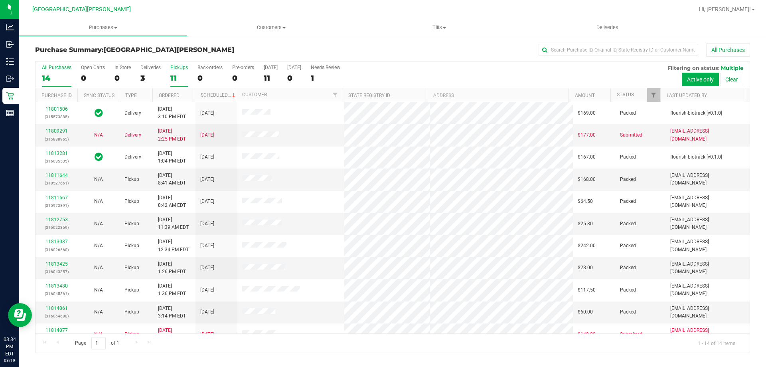
click at [177, 75] on div "11" at bounding box center [179, 77] width 18 height 9
click at [0, 0] on input "PickUps 11" at bounding box center [0, 0] width 0 height 0
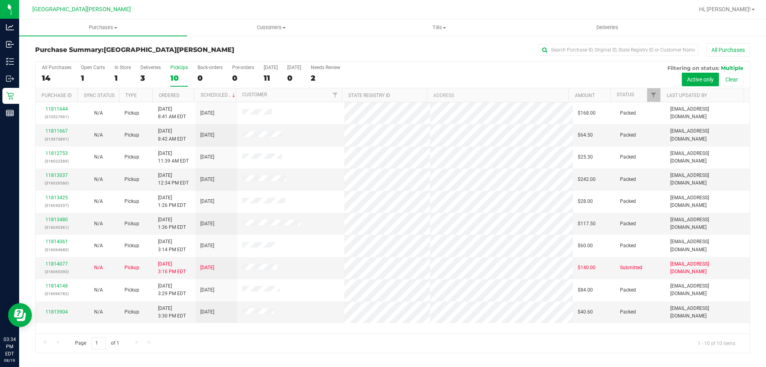
click at [182, 72] on label "PickUps 10" at bounding box center [179, 76] width 18 height 22
click at [0, 0] on input "PickUps 10" at bounding box center [0, 0] width 0 height 0
click at [182, 72] on label "PickUps 10" at bounding box center [179, 76] width 18 height 22
click at [0, 0] on input "PickUps 10" at bounding box center [0, 0] width 0 height 0
click at [179, 71] on label "PickUps 10" at bounding box center [179, 76] width 18 height 22
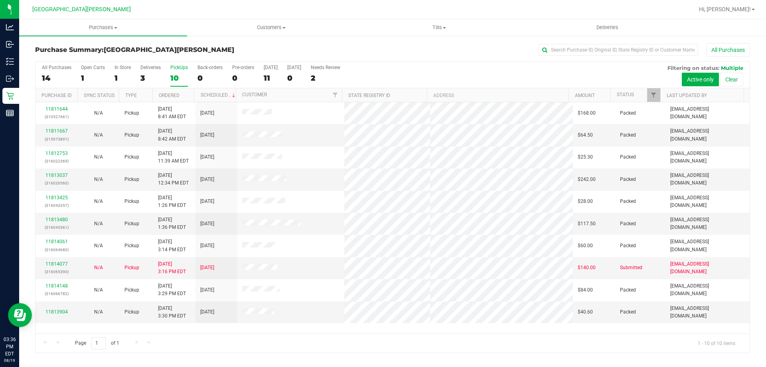
click at [0, 0] on input "PickUps 10" at bounding box center [0, 0] width 0 height 0
click at [179, 73] on div "10" at bounding box center [179, 77] width 18 height 9
click at [0, 0] on input "PickUps 10" at bounding box center [0, 0] width 0 height 0
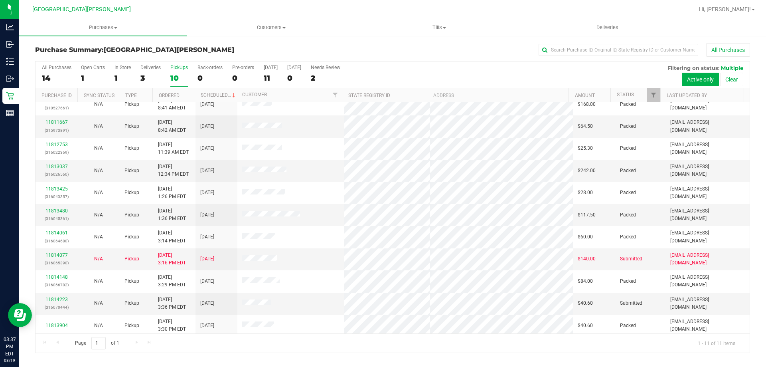
scroll to position [12, 0]
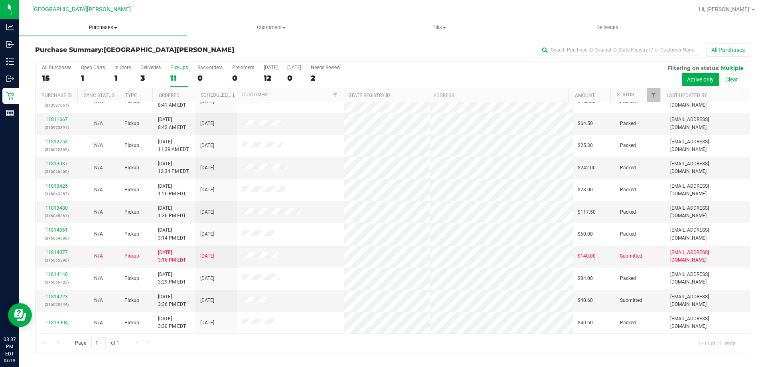
click at [101, 26] on span "Purchases" at bounding box center [103, 27] width 168 height 7
click at [76, 59] on li "Fulfillment" at bounding box center [103, 58] width 168 height 10
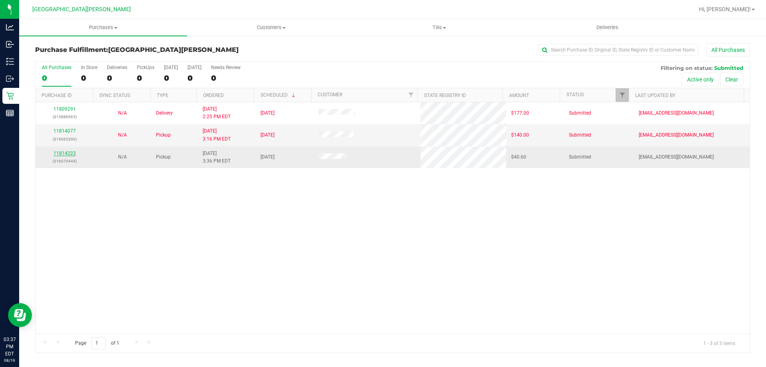
click at [70, 152] on link "11814223" at bounding box center [64, 153] width 22 height 6
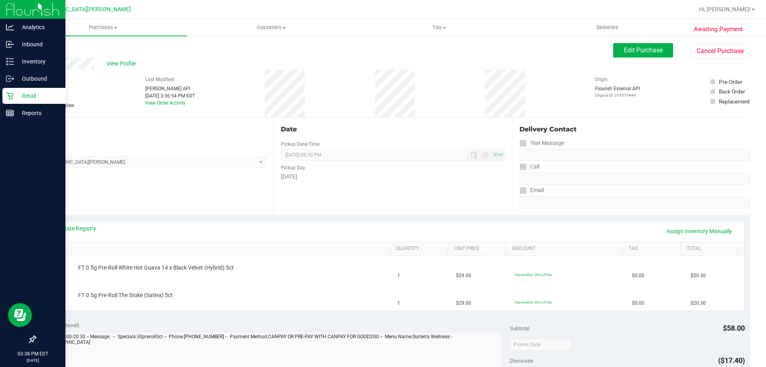
click at [16, 96] on p "Retail" at bounding box center [38, 96] width 48 height 10
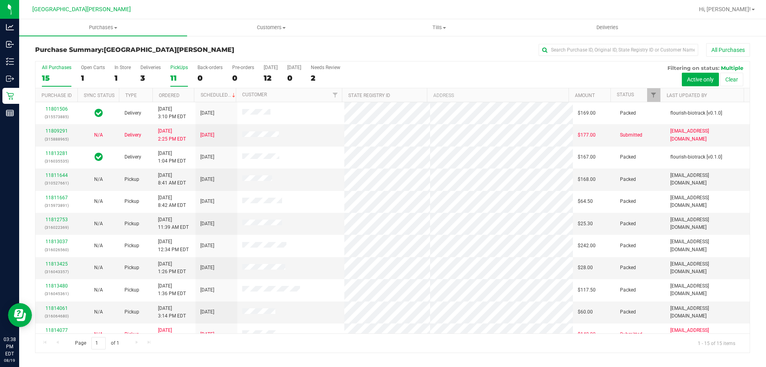
click at [172, 82] on div "11" at bounding box center [179, 77] width 18 height 9
click at [0, 0] on input "PickUps 11" at bounding box center [0, 0] width 0 height 0
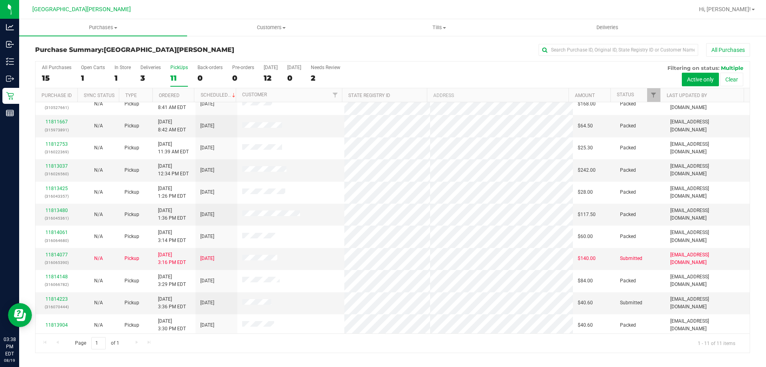
scroll to position [12, 0]
click at [112, 31] on uib-tab-heading "Purchases Summary of purchases Fulfillment All purchases" at bounding box center [103, 27] width 168 height 17
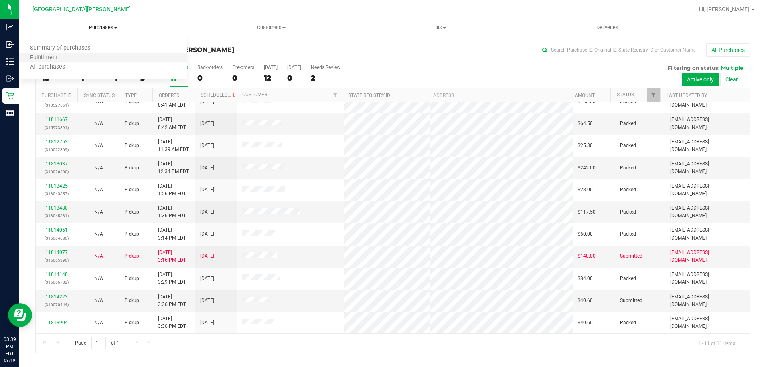
click at [90, 55] on li "Fulfillment" at bounding box center [103, 58] width 168 height 10
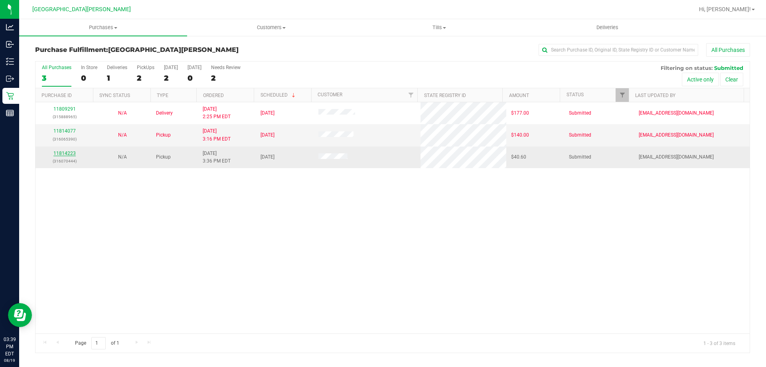
click at [73, 153] on link "11814223" at bounding box center [64, 153] width 22 height 6
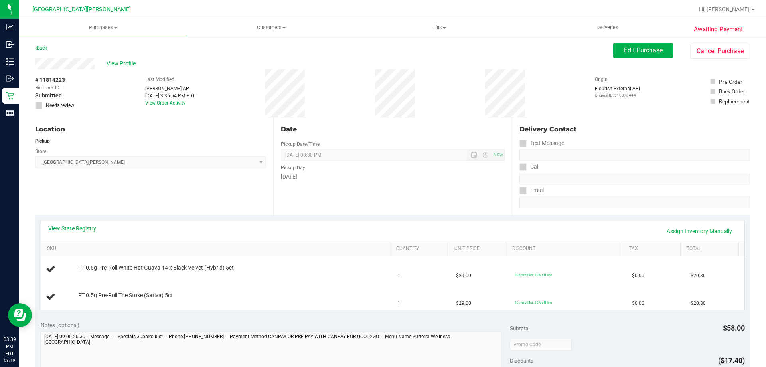
click at [85, 225] on link "View State Registry" at bounding box center [72, 228] width 48 height 8
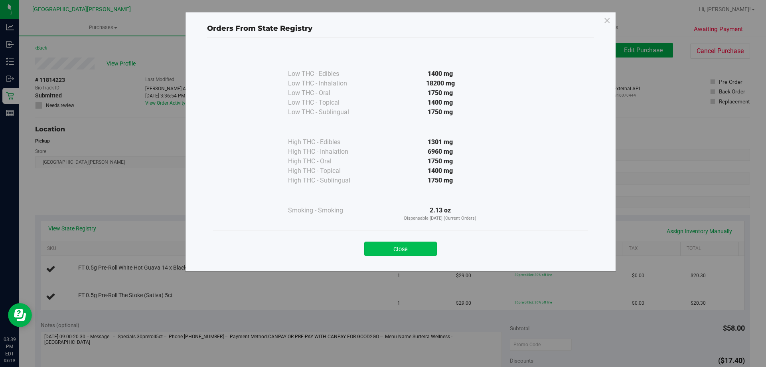
click at [387, 250] on button "Close" at bounding box center [400, 248] width 73 height 14
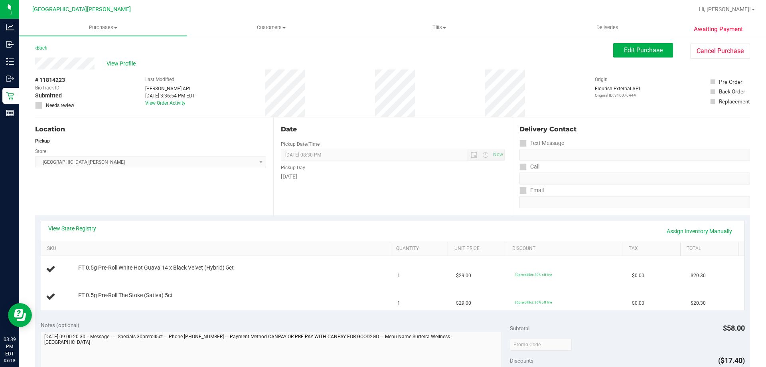
click at [377, 219] on div "View State Registry Assign Inventory Manually SKU Quantity Unit Price Discount …" at bounding box center [392, 265] width 715 height 100
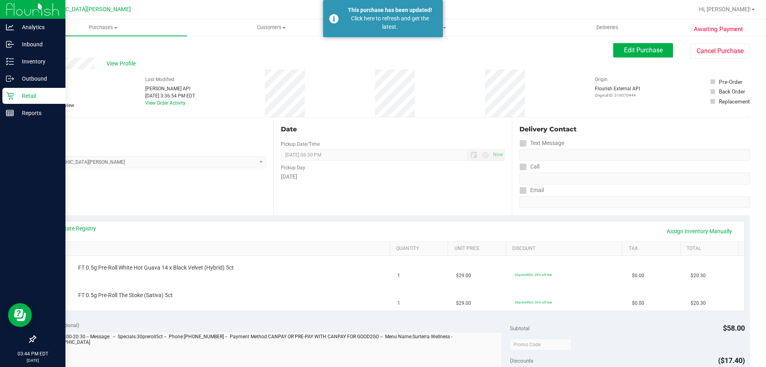
click at [41, 98] on p "Retail" at bounding box center [38, 96] width 48 height 10
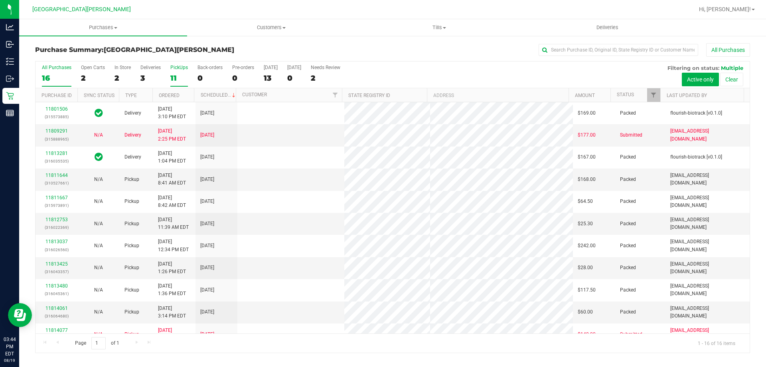
click at [177, 74] on div "11" at bounding box center [179, 77] width 18 height 9
click at [0, 0] on input "PickUps 11" at bounding box center [0, 0] width 0 height 0
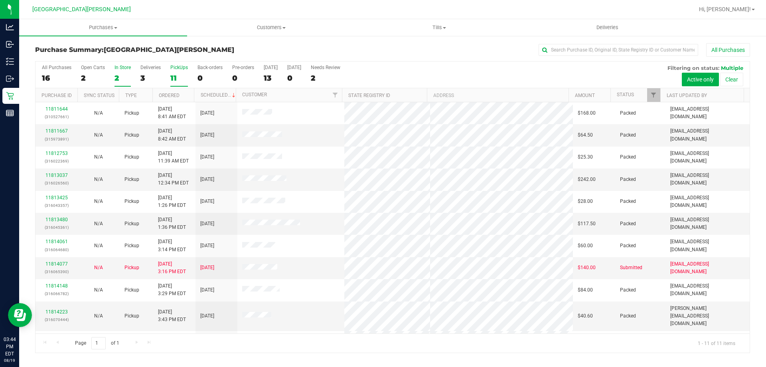
click at [118, 65] on div "In Store" at bounding box center [122, 68] width 16 height 6
click at [0, 0] on input "In Store 2" at bounding box center [0, 0] width 0 height 0
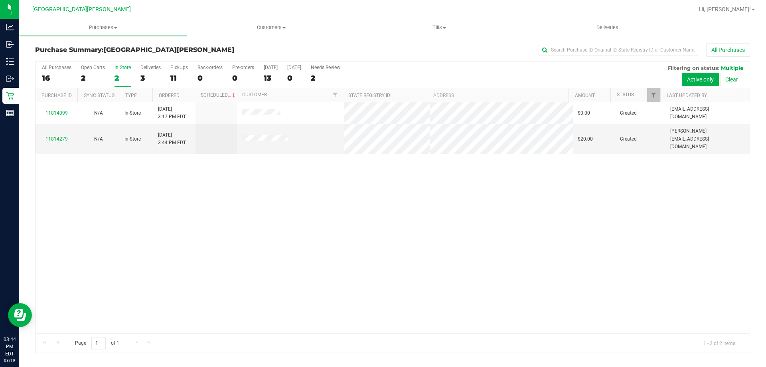
click at [170, 193] on div "11814099 N/A In-Store [DATE] 3:17 PM EDT $0.00 Created [EMAIL_ADDRESS][DOMAIN_N…" at bounding box center [392, 217] width 714 height 231
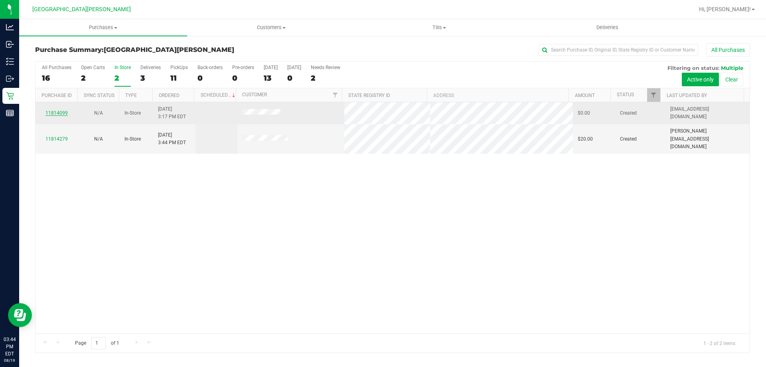
click at [63, 110] on link "11814099" at bounding box center [56, 113] width 22 height 6
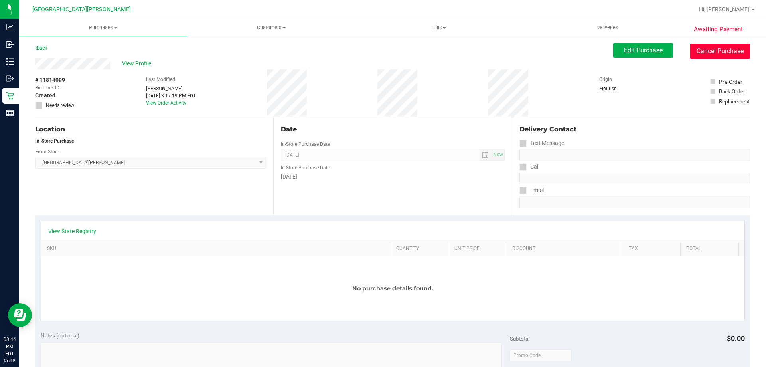
click at [691, 51] on button "Cancel Purchase" at bounding box center [720, 50] width 60 height 15
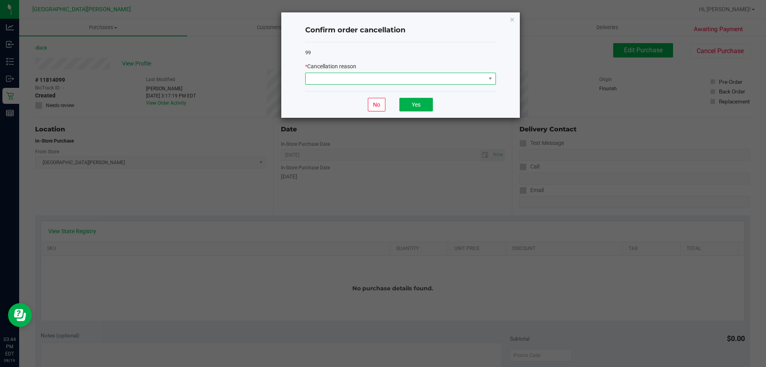
click at [370, 77] on span at bounding box center [396, 78] width 180 height 11
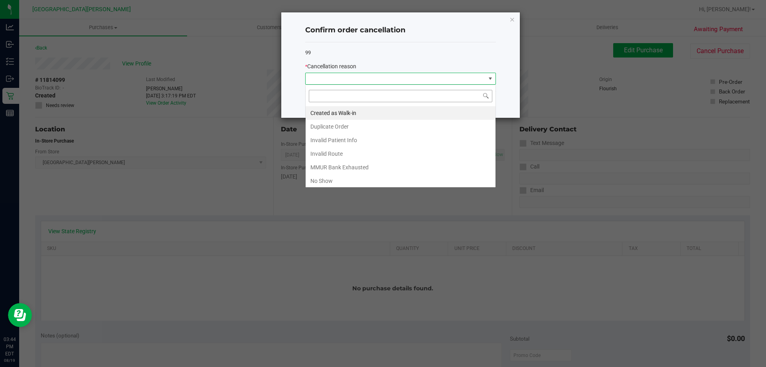
scroll to position [12, 191]
click at [347, 163] on li "MMUR Bank Exhausted" at bounding box center [401, 167] width 190 height 14
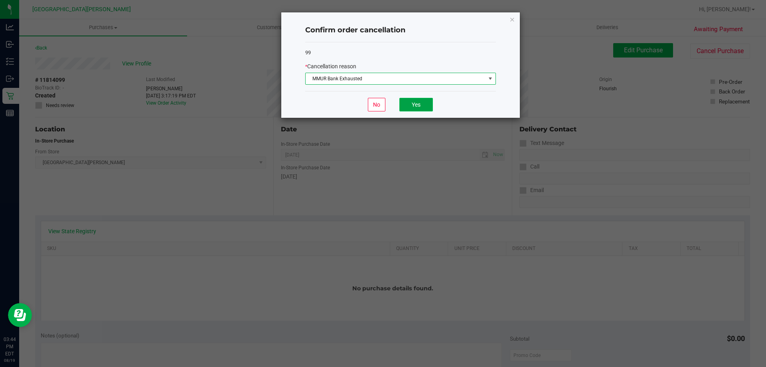
click at [420, 105] on button "Yes" at bounding box center [416, 105] width 34 height 14
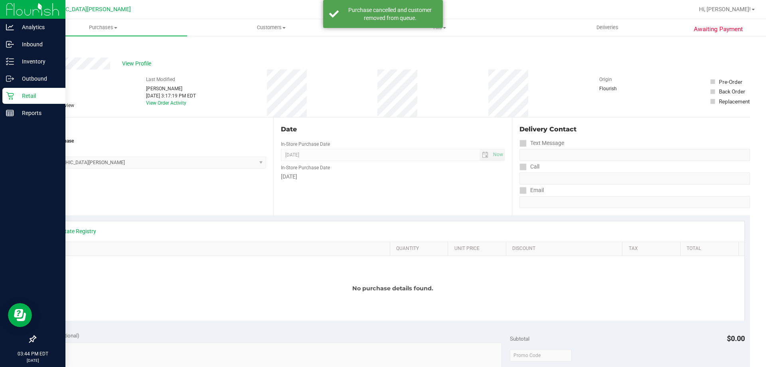
click at [7, 98] on icon at bounding box center [10, 96] width 8 height 8
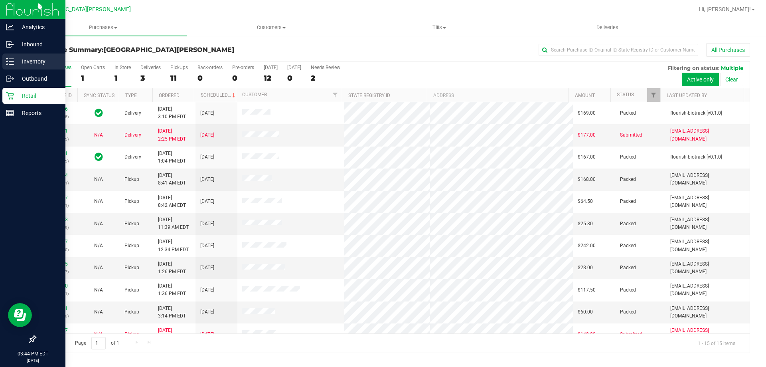
click at [18, 63] on p "Inventory" at bounding box center [38, 62] width 48 height 10
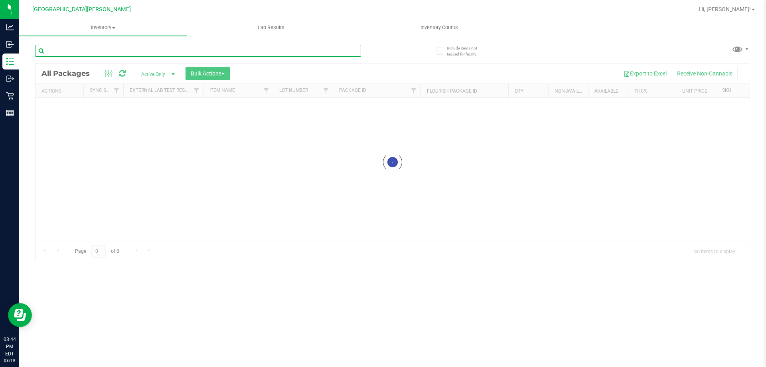
click at [99, 55] on input "text" at bounding box center [198, 51] width 326 height 12
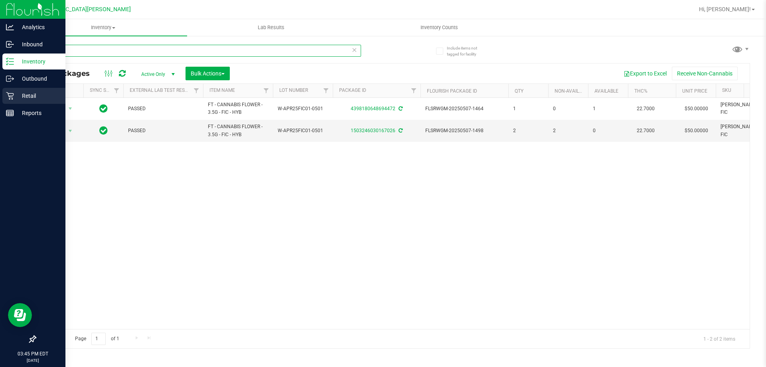
type input "fic"
click at [17, 91] on div "Retail" at bounding box center [33, 96] width 63 height 16
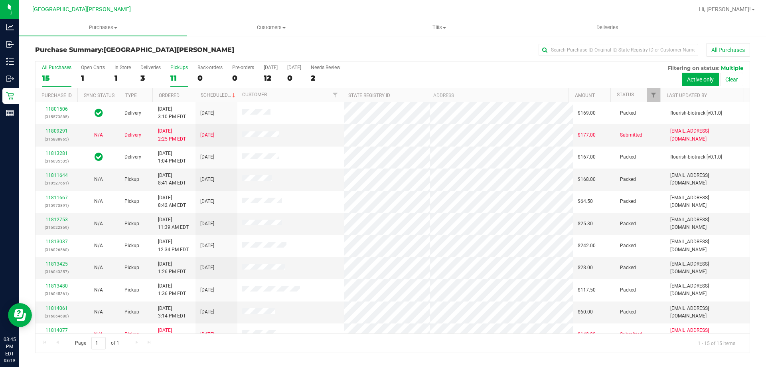
click at [177, 73] on div "11" at bounding box center [179, 77] width 18 height 9
click at [0, 0] on input "PickUps 11" at bounding box center [0, 0] width 0 height 0
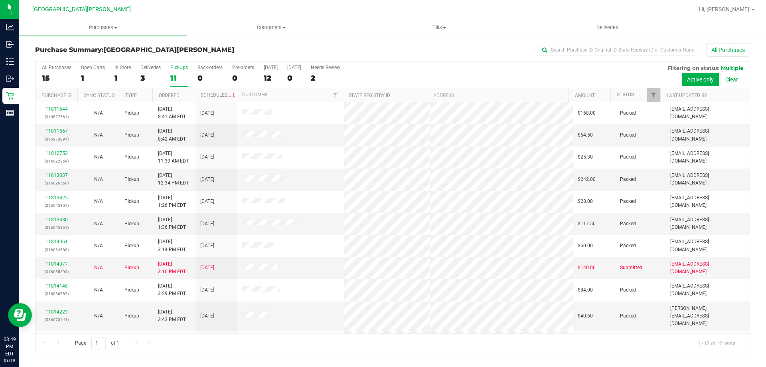
click at [392, 16] on nav "Key [PERSON_NAME] Hi, [PERSON_NAME]!" at bounding box center [392, 9] width 747 height 19
